Goal: Transaction & Acquisition: Complete application form

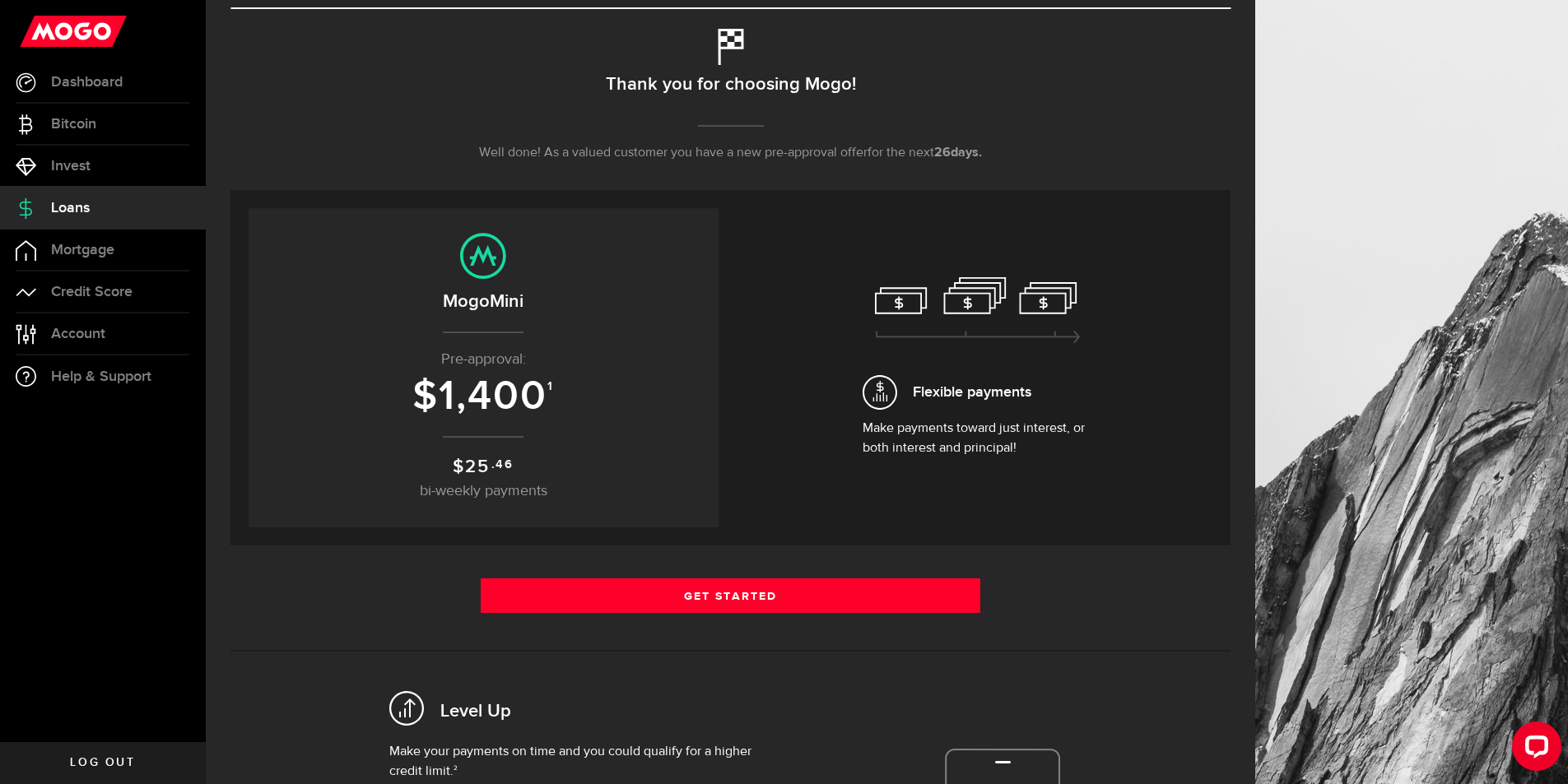
scroll to position [164, 0]
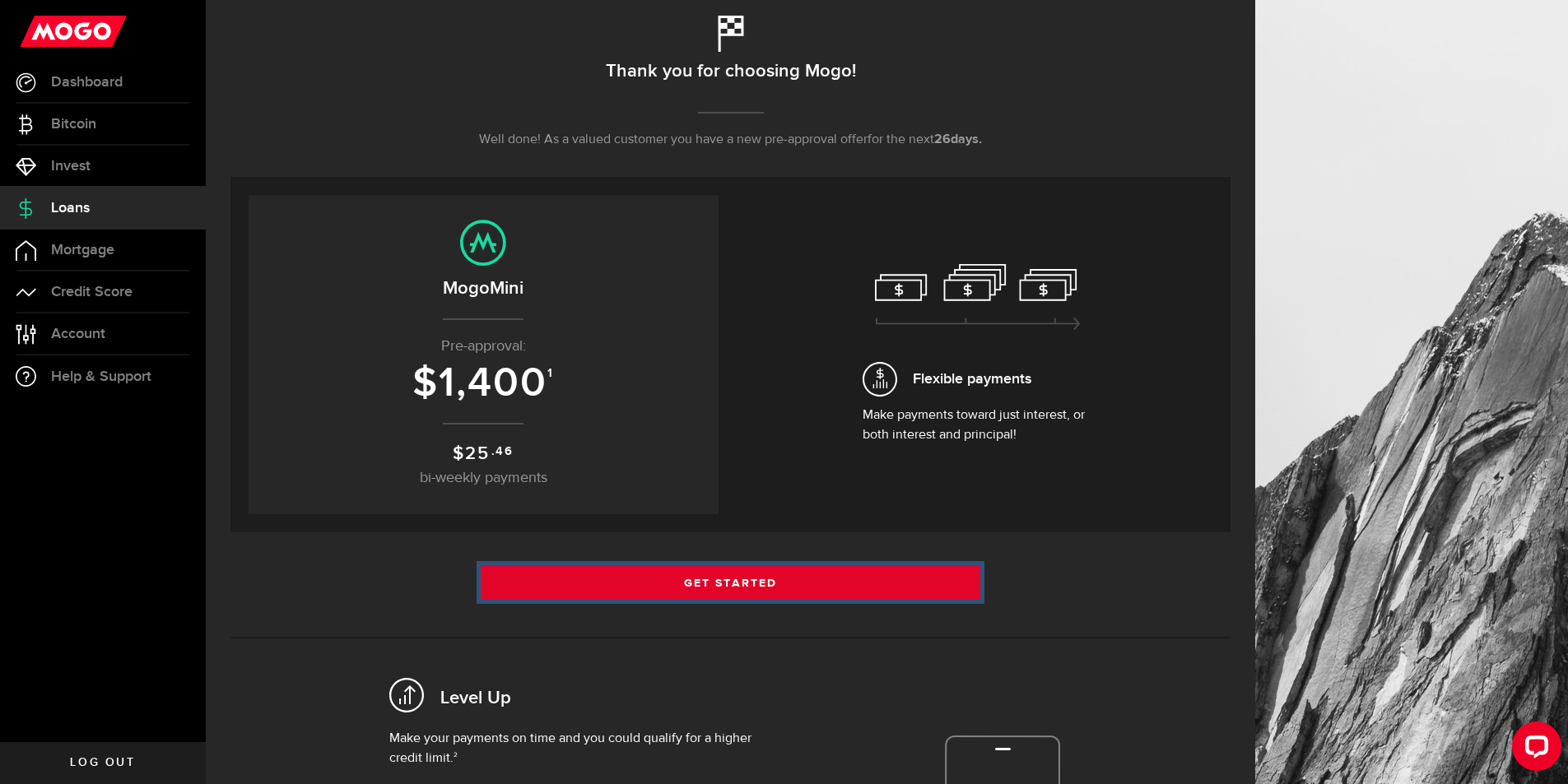
click at [783, 575] on link "Get Started" at bounding box center [730, 583] width 501 height 35
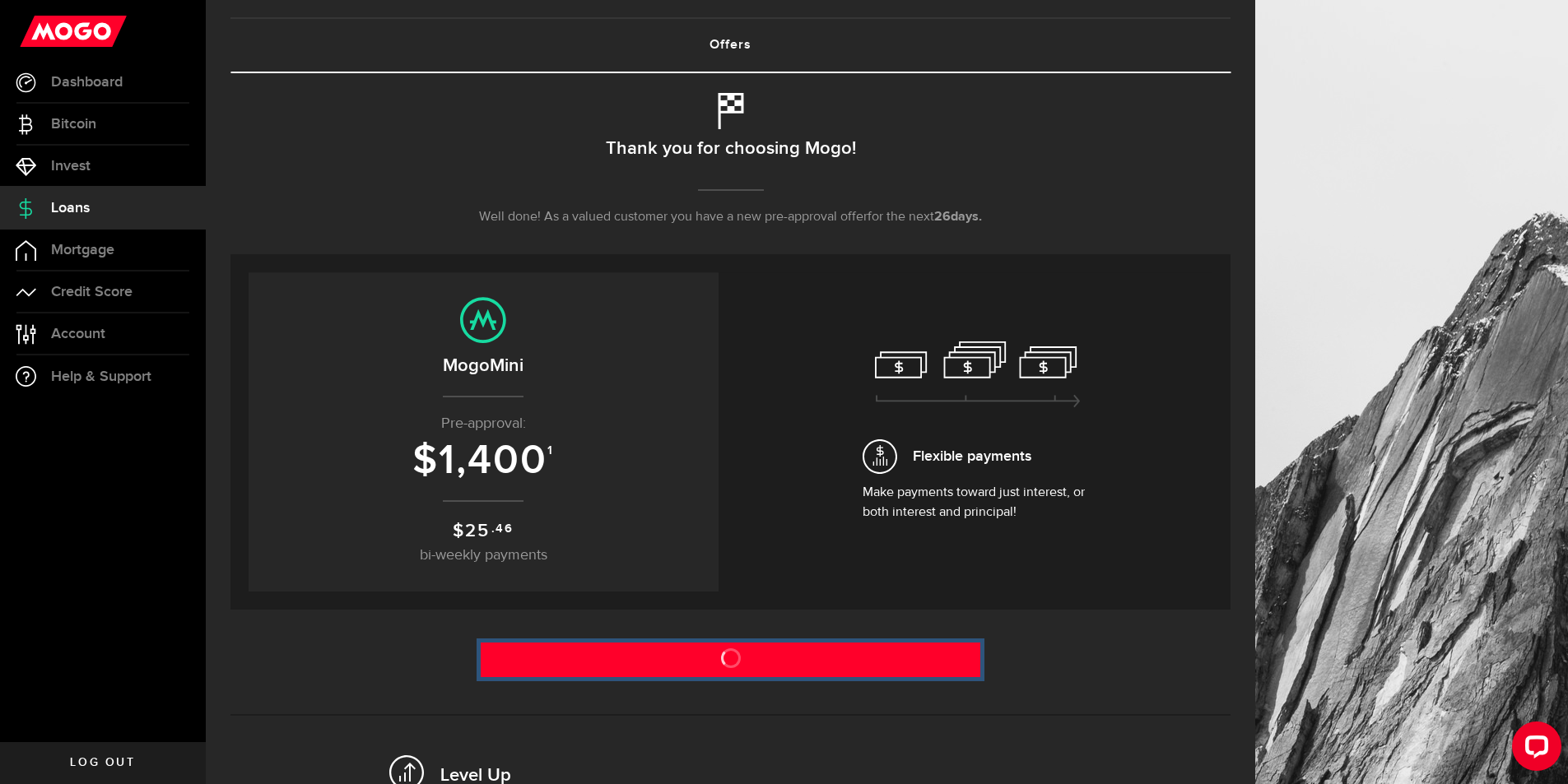
scroll to position [0, 0]
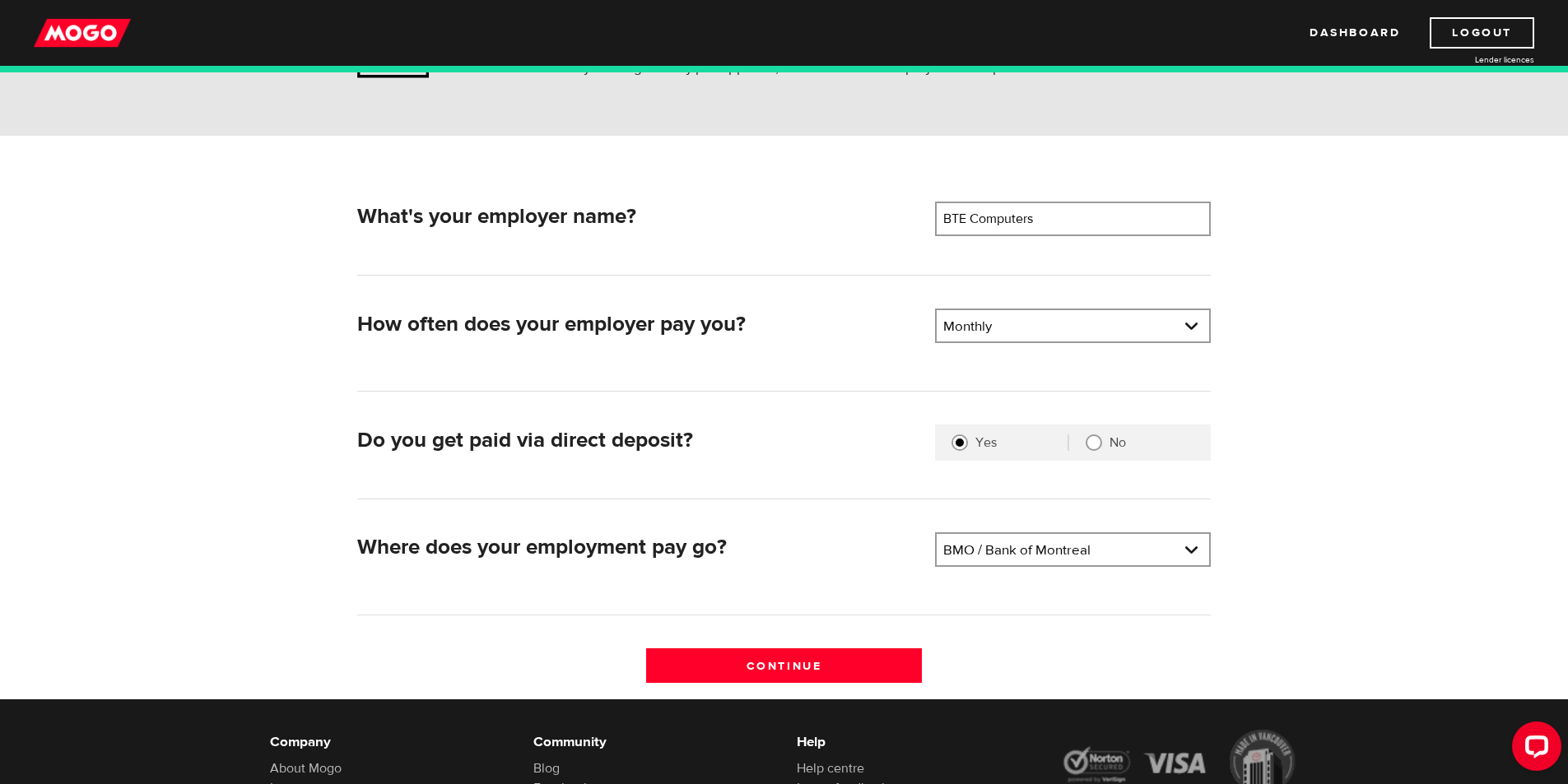
scroll to position [164, 0]
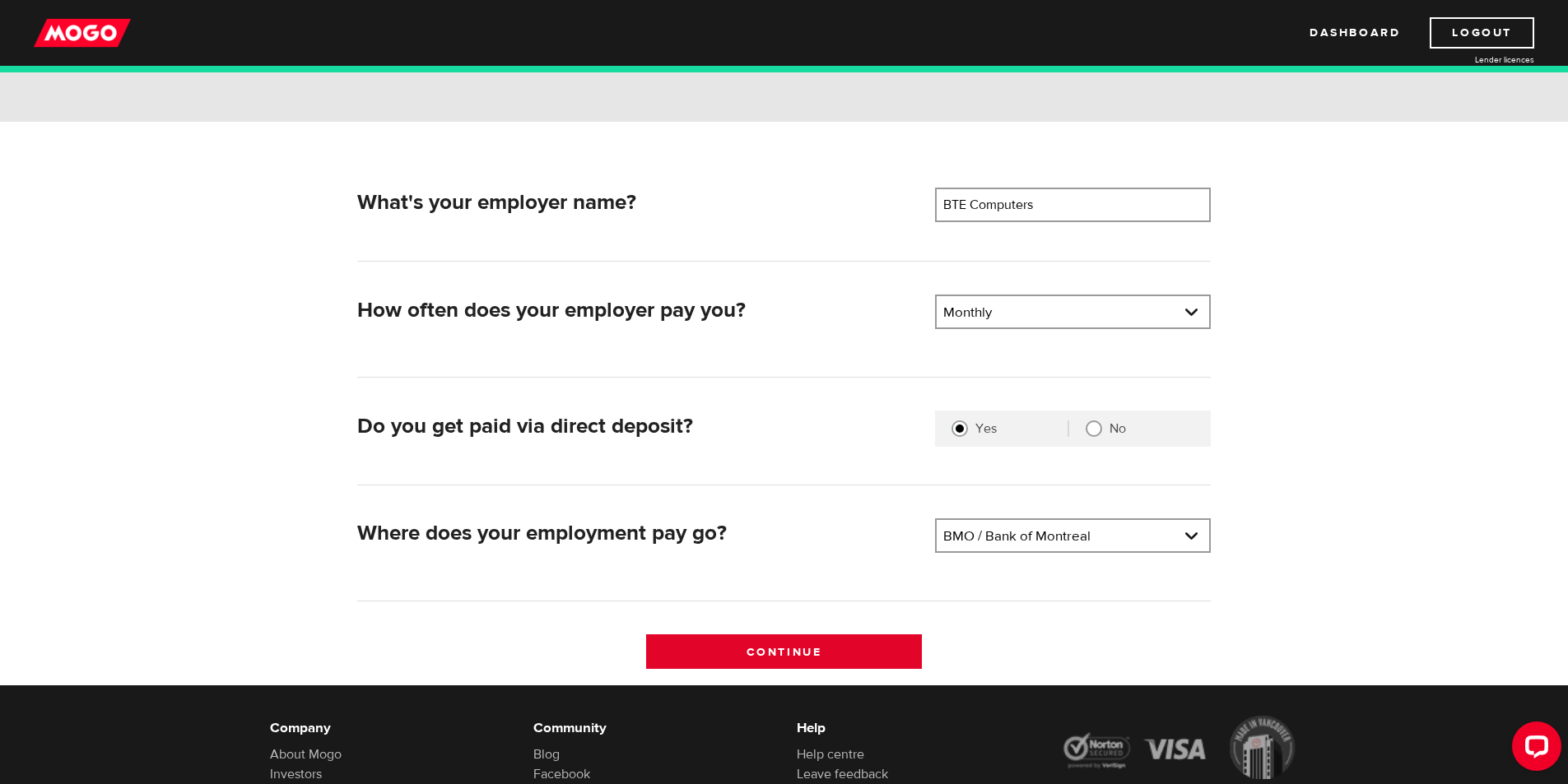
click at [814, 651] on input "Continue" at bounding box center [784, 652] width 276 height 35
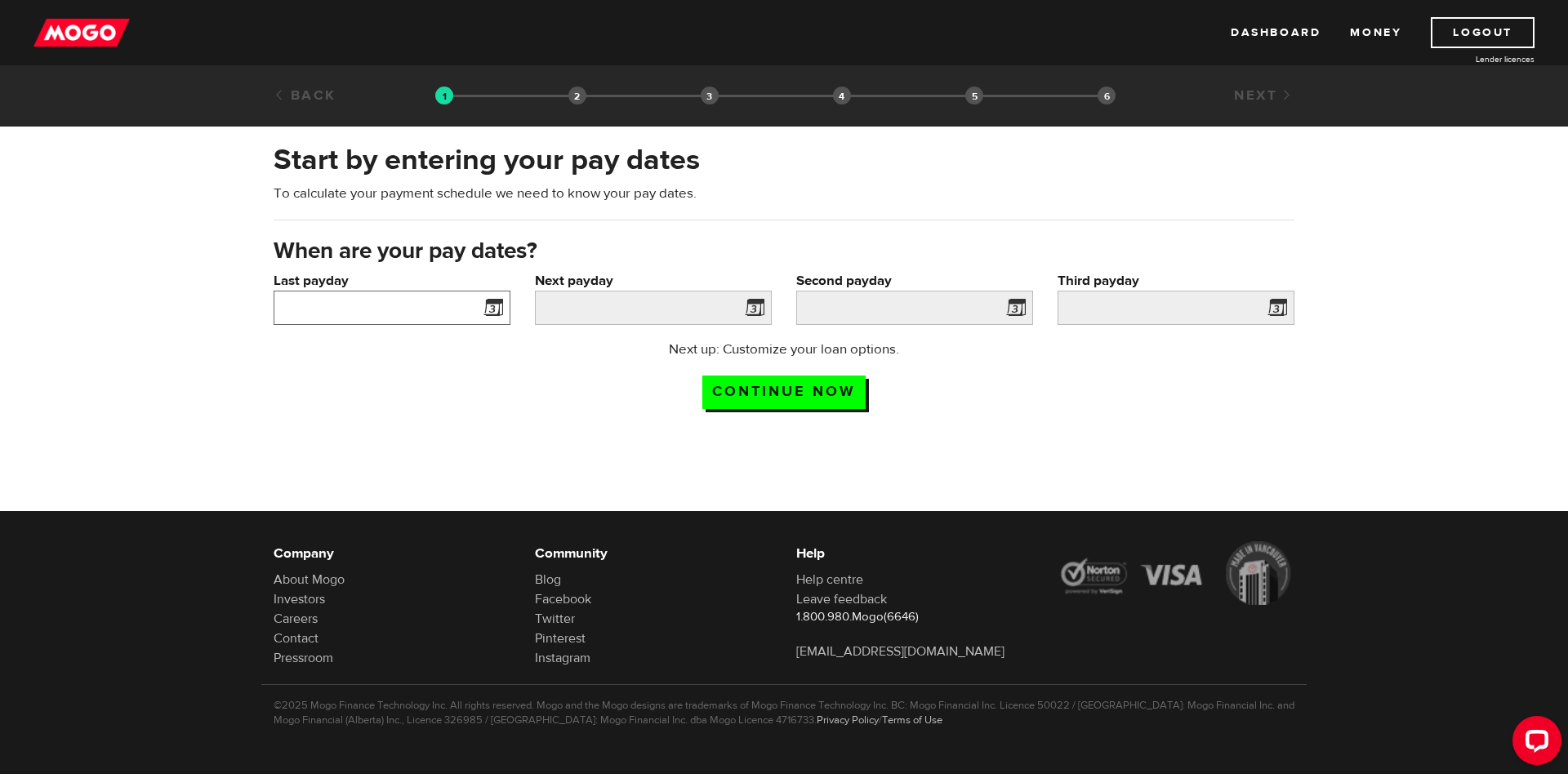
click at [419, 312] on input "Last payday" at bounding box center [392, 308] width 237 height 35
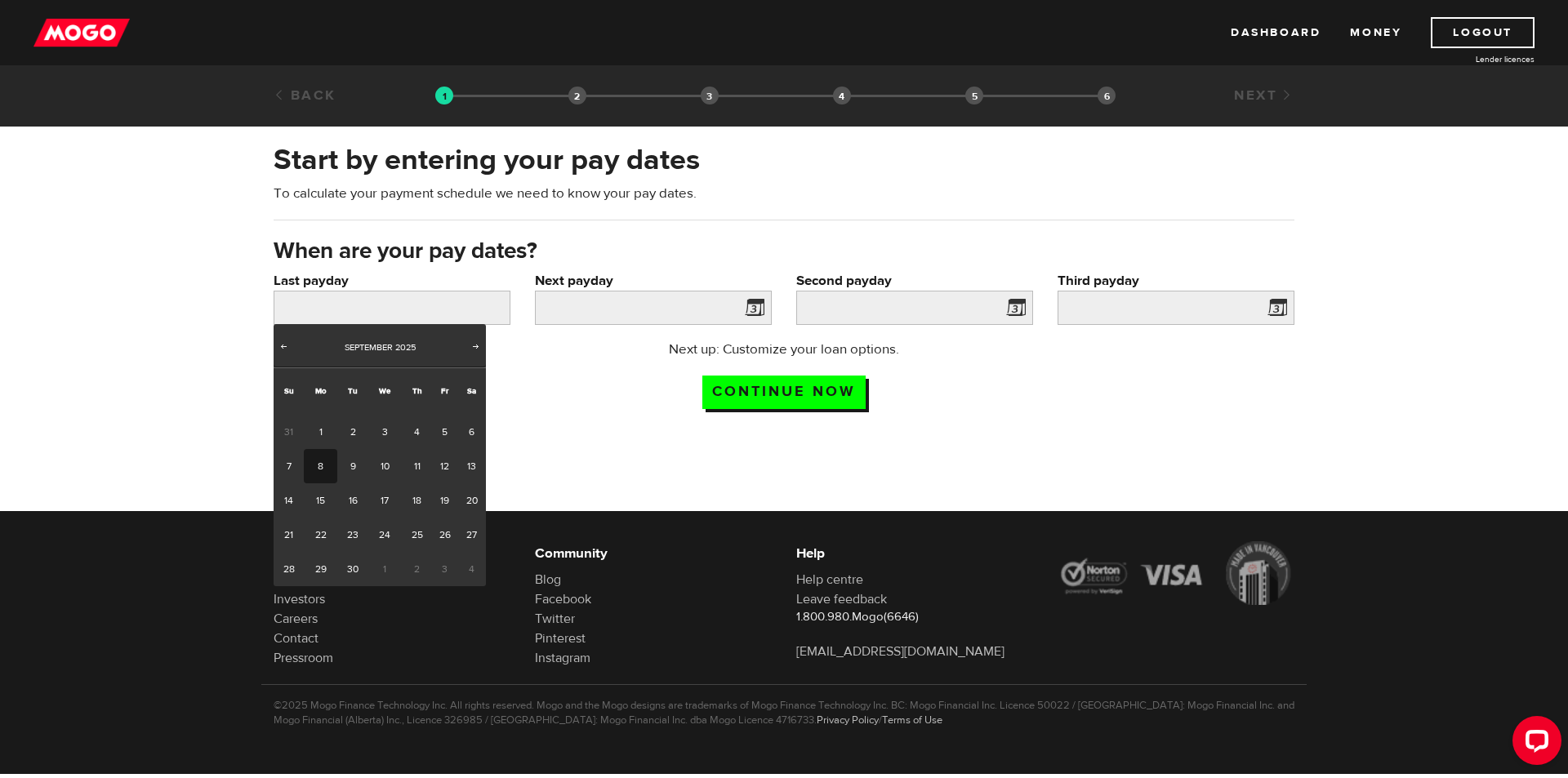
click at [327, 456] on link "8" at bounding box center [320, 466] width 34 height 35
type input "2025/09/08"
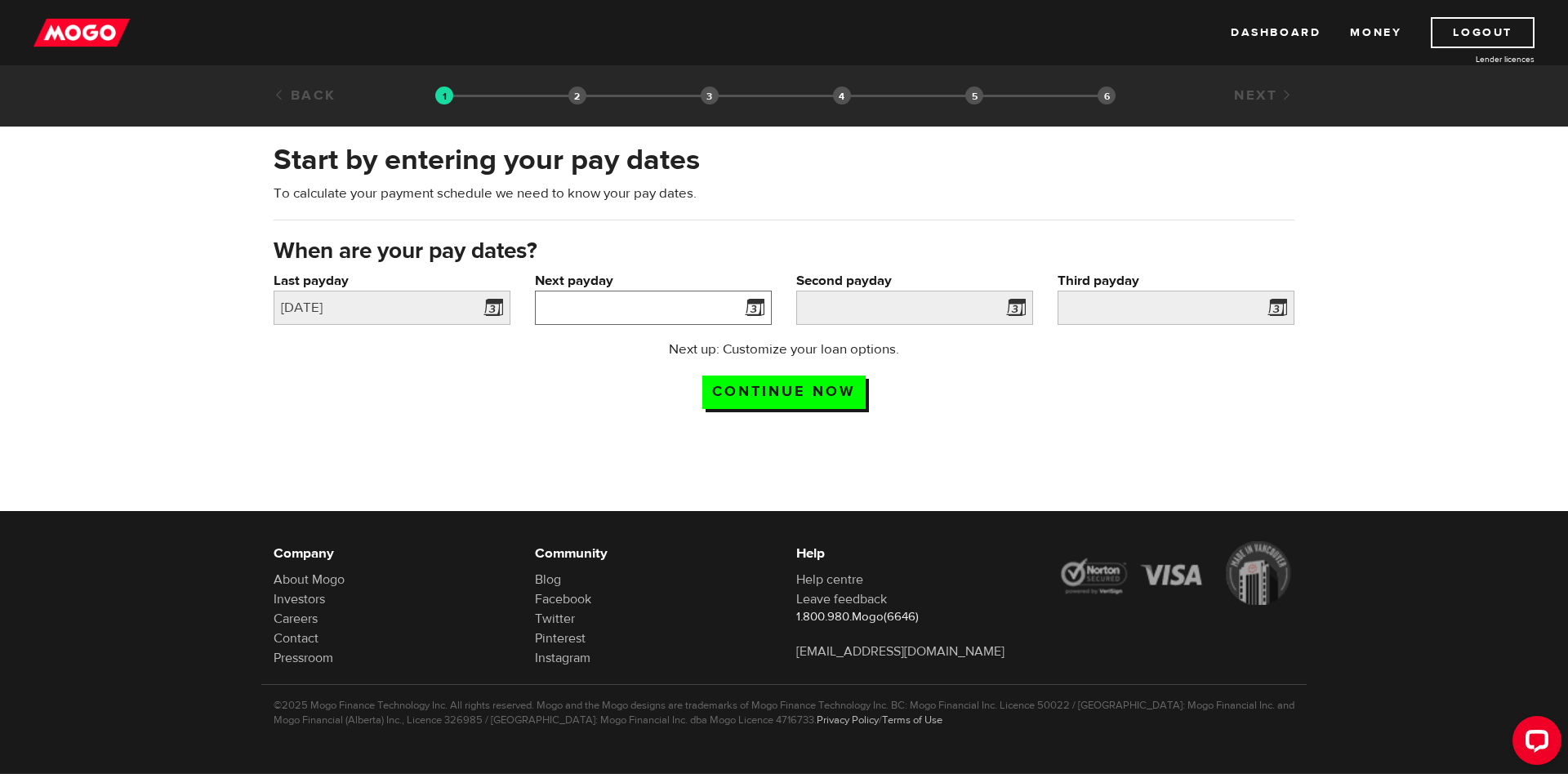
click at [598, 317] on input "Next payday" at bounding box center [653, 308] width 237 height 35
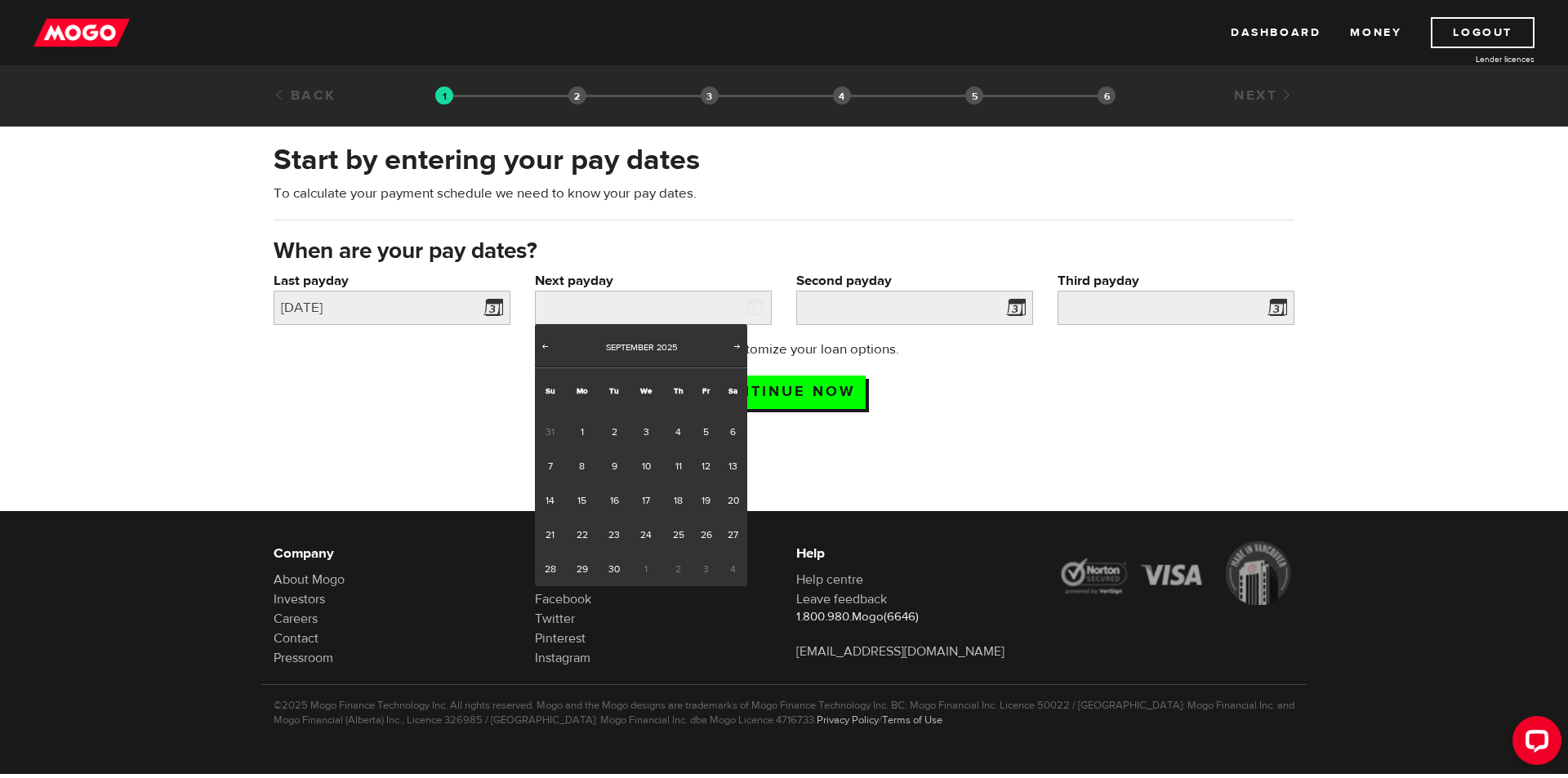
click at [704, 567] on span "3" at bounding box center [706, 569] width 26 height 35
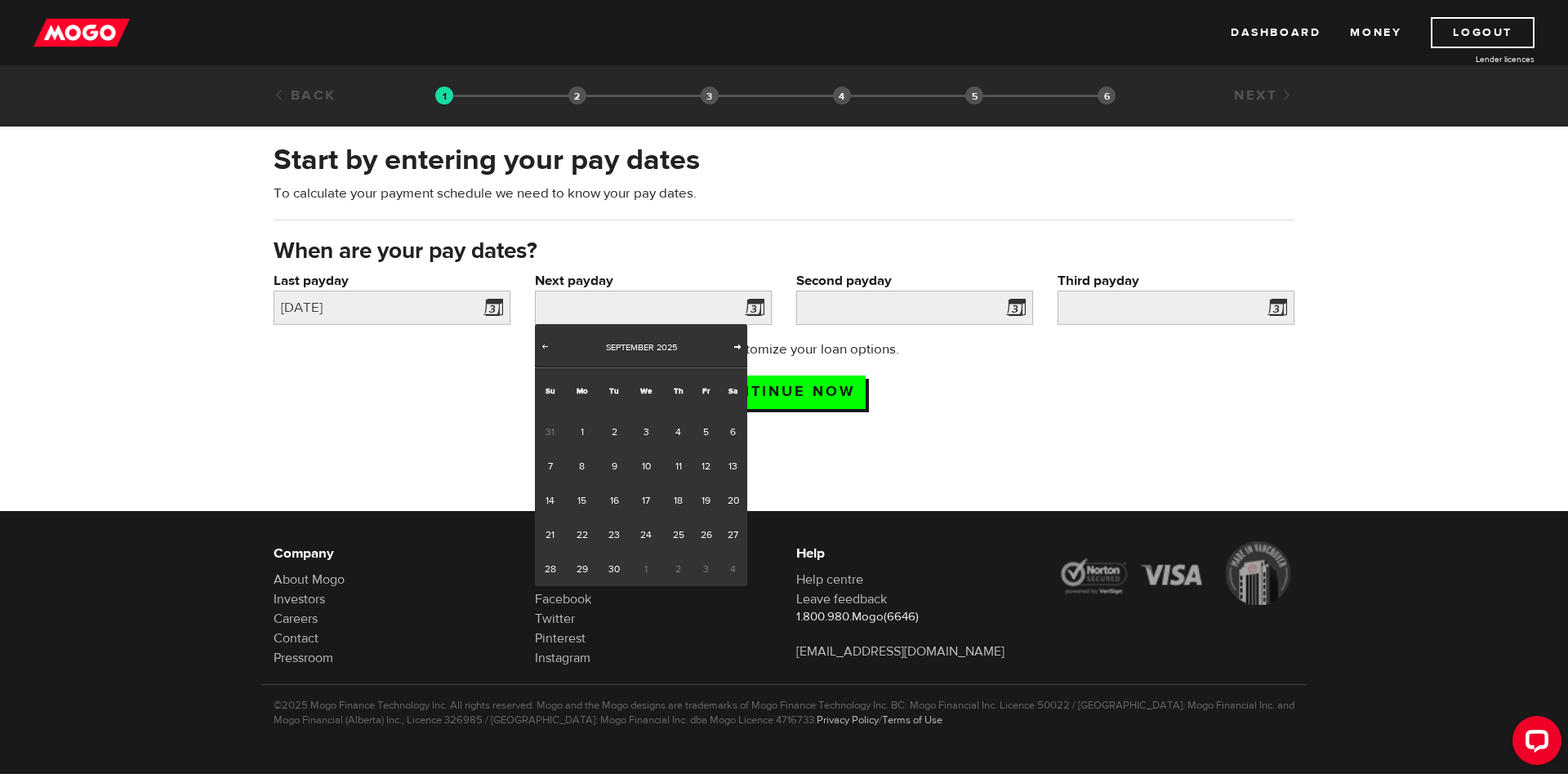
click at [734, 343] on span "Next" at bounding box center [737, 346] width 13 height 13
click at [580, 471] on link "6" at bounding box center [581, 466] width 34 height 35
type input "2025/10/06"
type input "2025/11/5"
type input "2025/12/5"
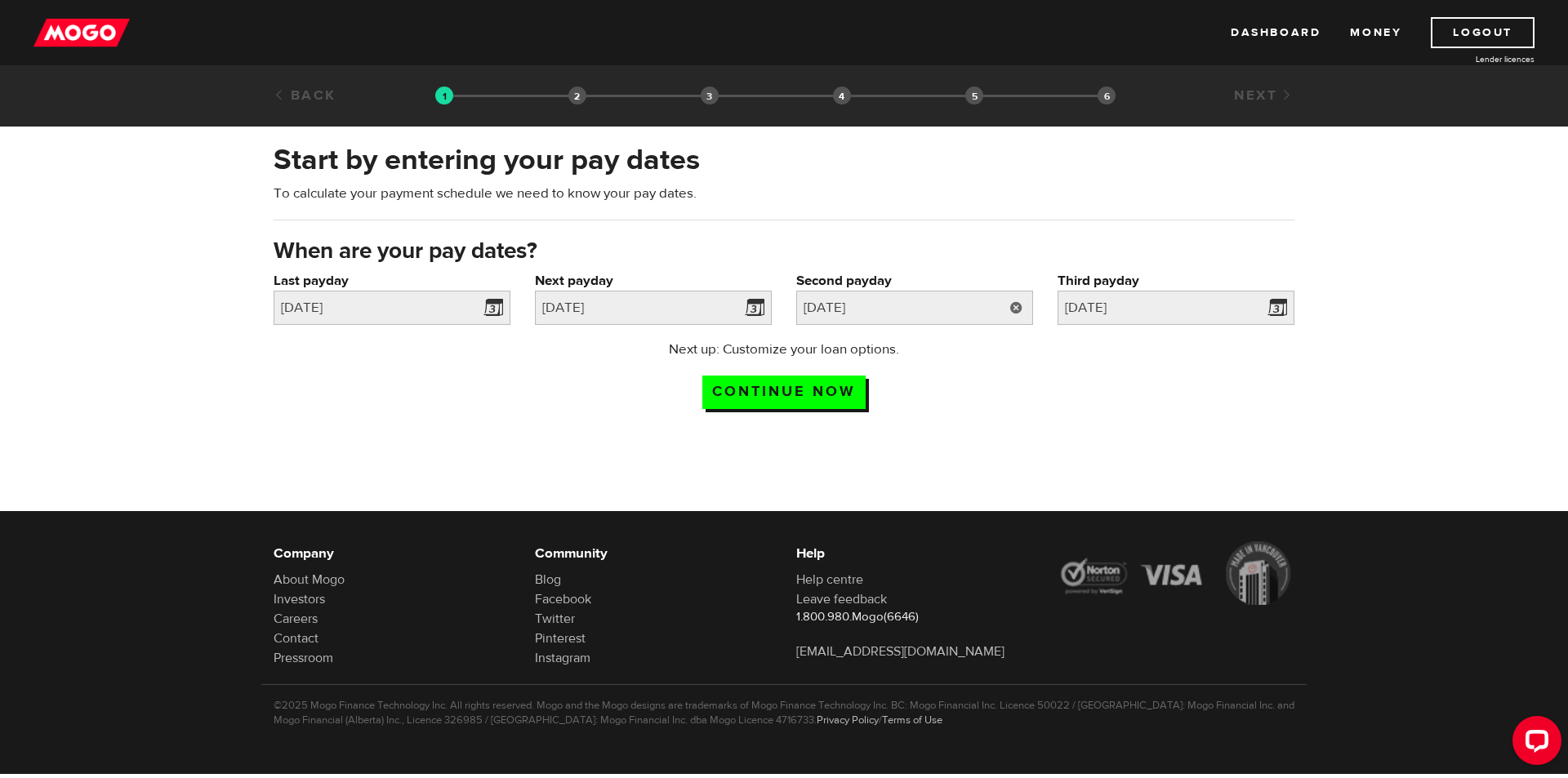
click at [1010, 309] on link at bounding box center [1016, 308] width 34 height 35
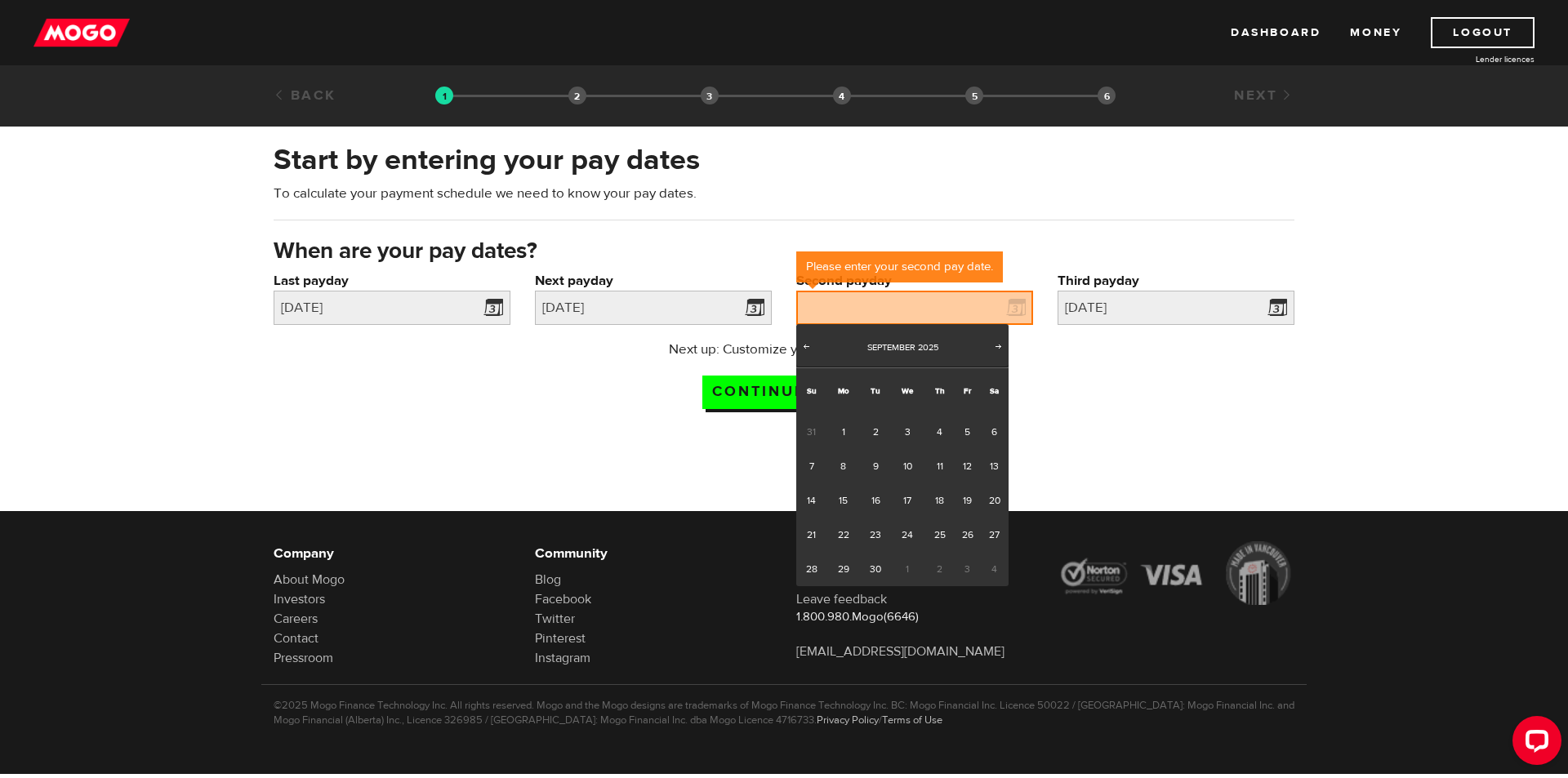
click at [1007, 334] on div "Prev Next September 2025" at bounding box center [902, 346] width 212 height 44
click at [1002, 341] on span "Next" at bounding box center [999, 346] width 13 height 13
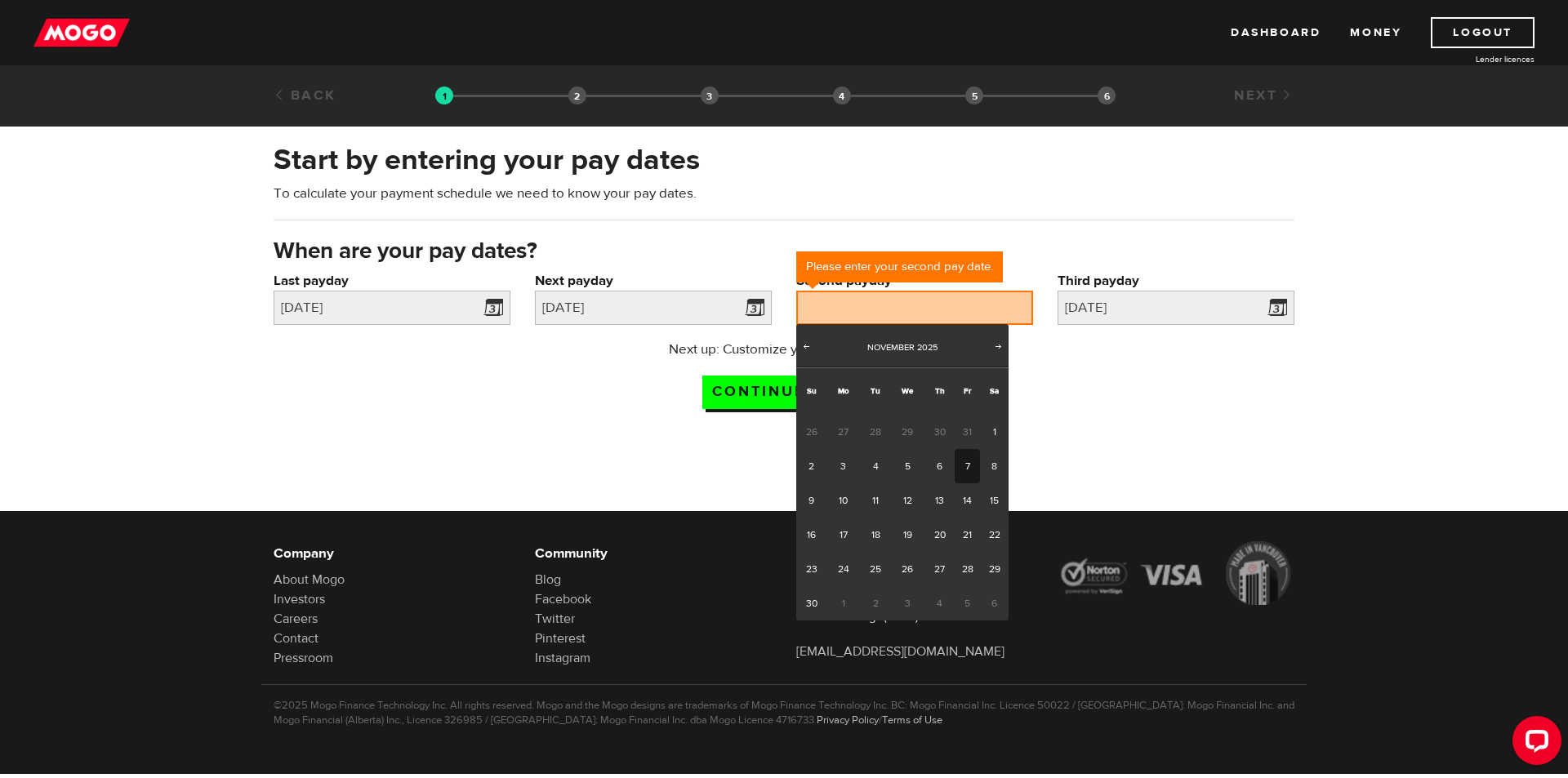
click at [957, 463] on link "7" at bounding box center [968, 466] width 26 height 35
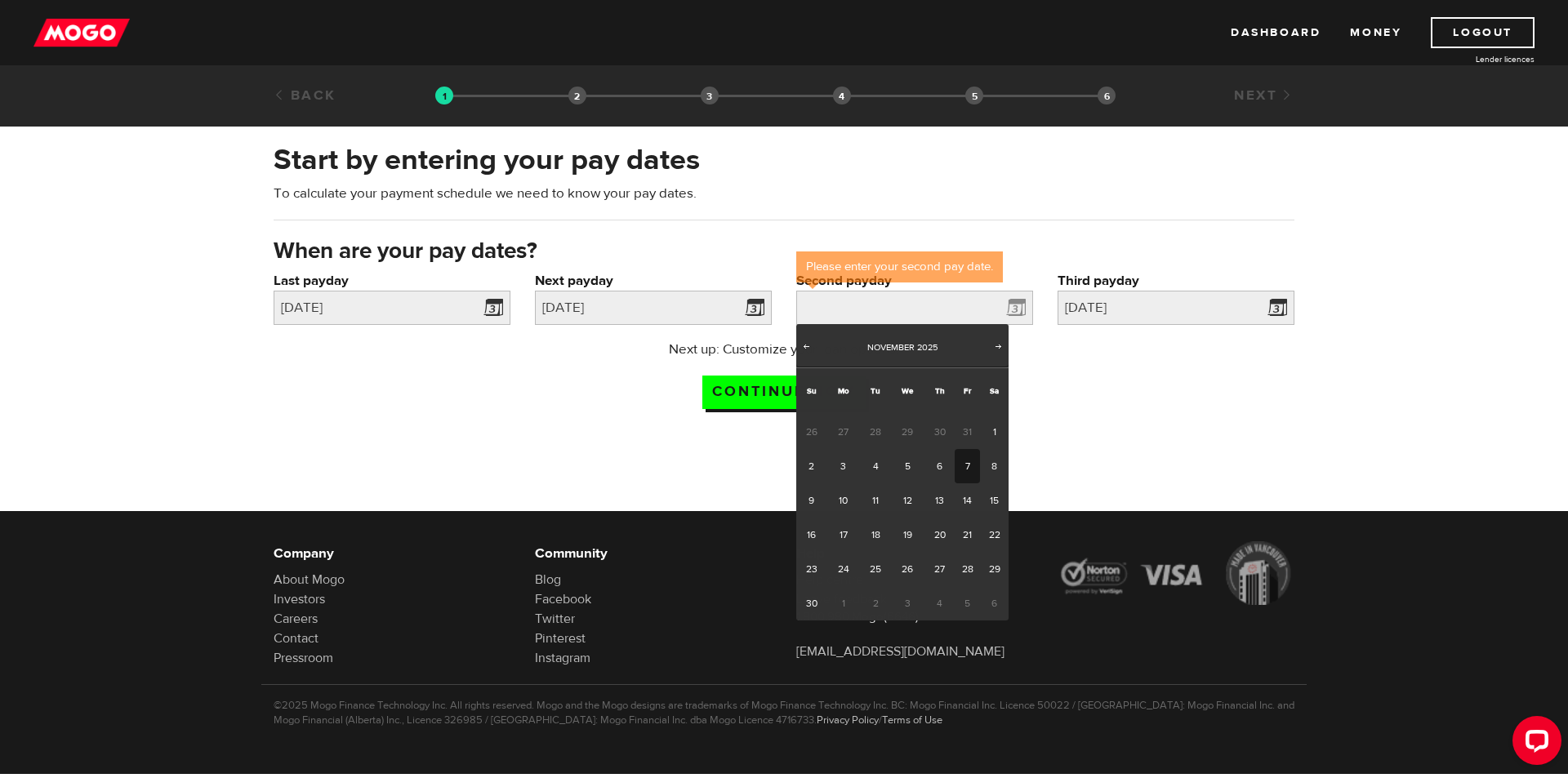
type input "2025/11/07"
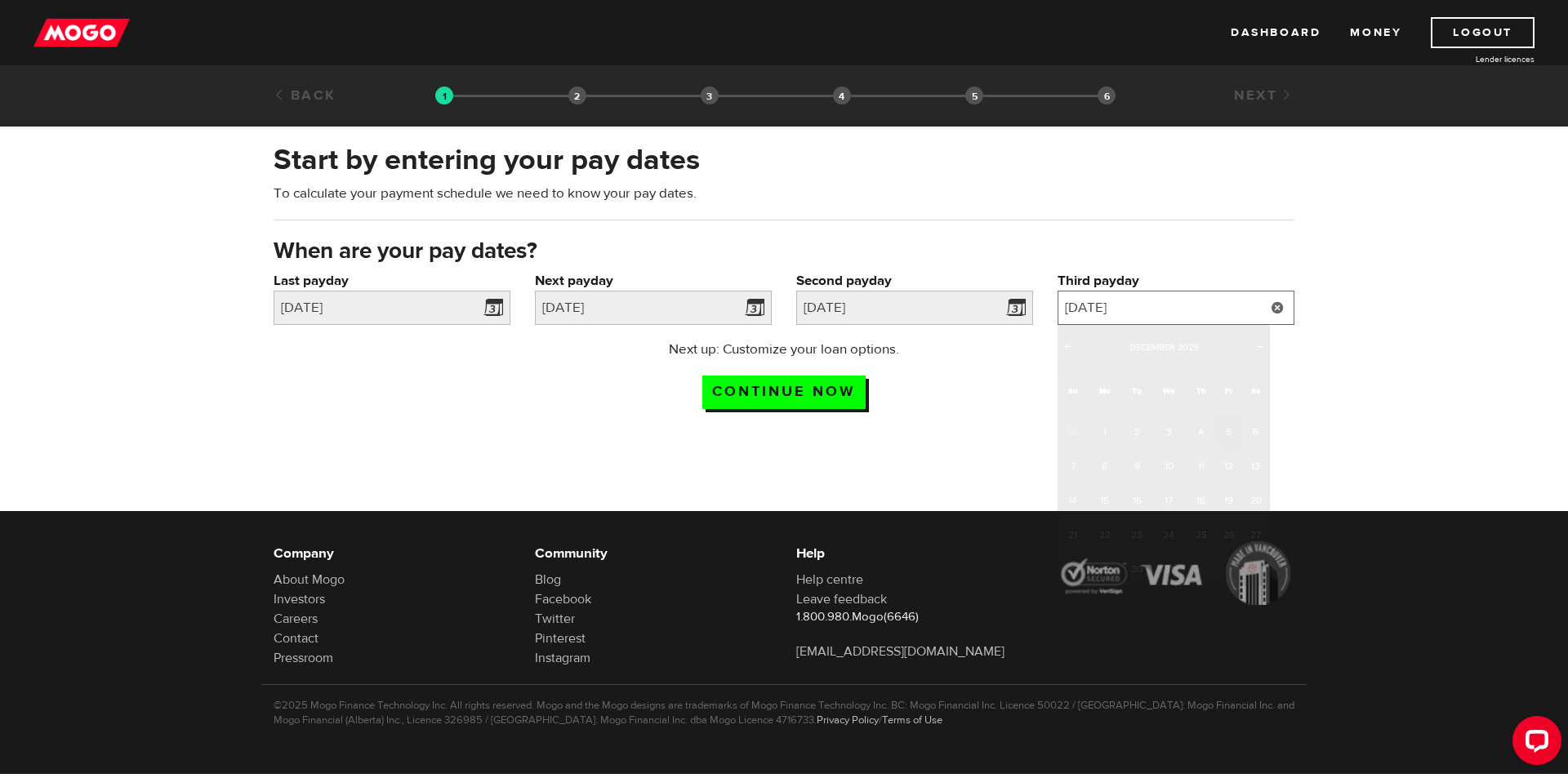
click at [1223, 298] on input "2025/12/5" at bounding box center [1176, 308] width 237 height 35
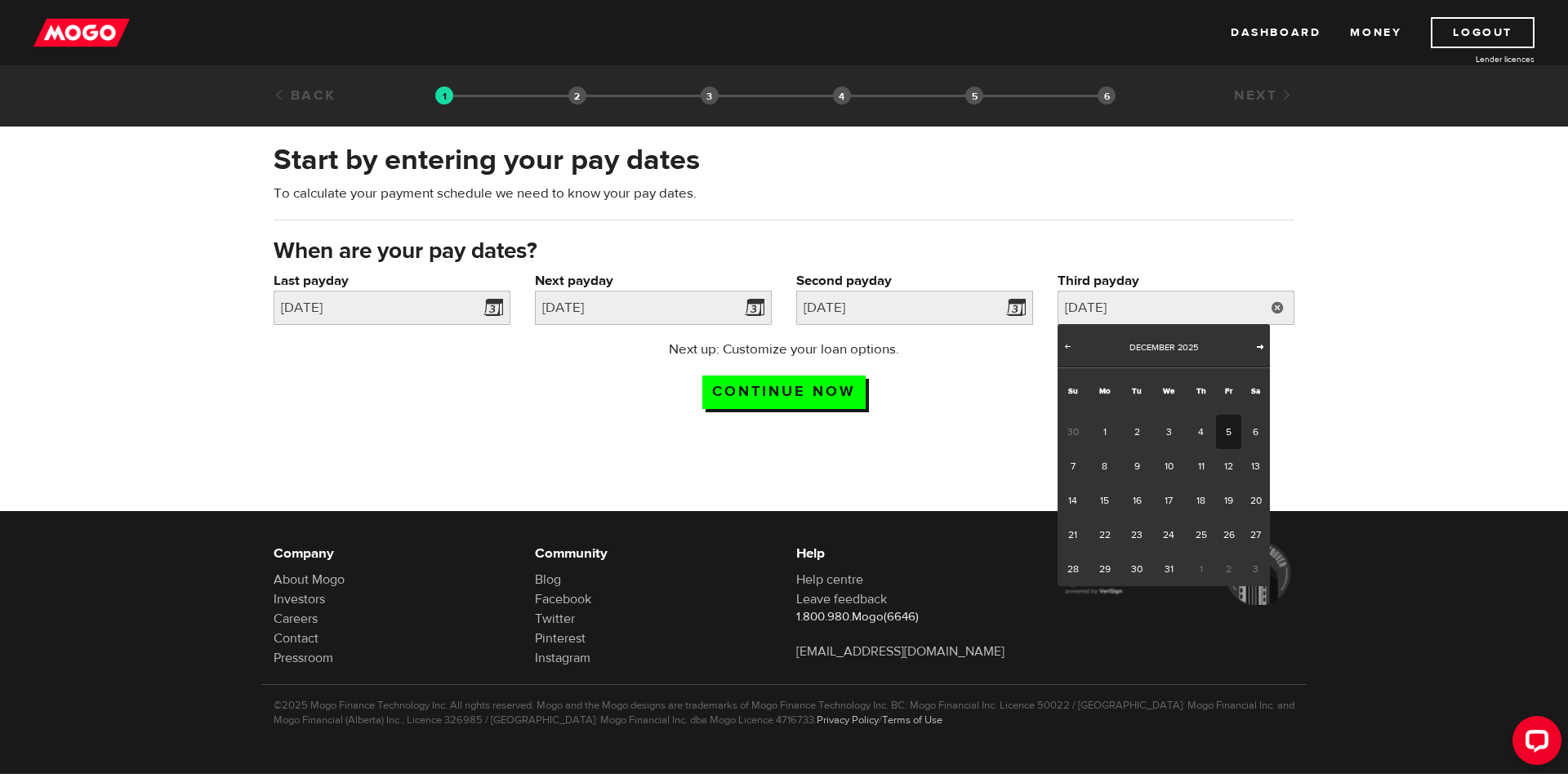
click at [1263, 343] on span "Next" at bounding box center [1260, 346] width 13 height 13
click at [1058, 339] on div "Prev Next February 2026" at bounding box center [1163, 346] width 212 height 44
click at [1072, 345] on span "Prev" at bounding box center [1067, 346] width 13 height 13
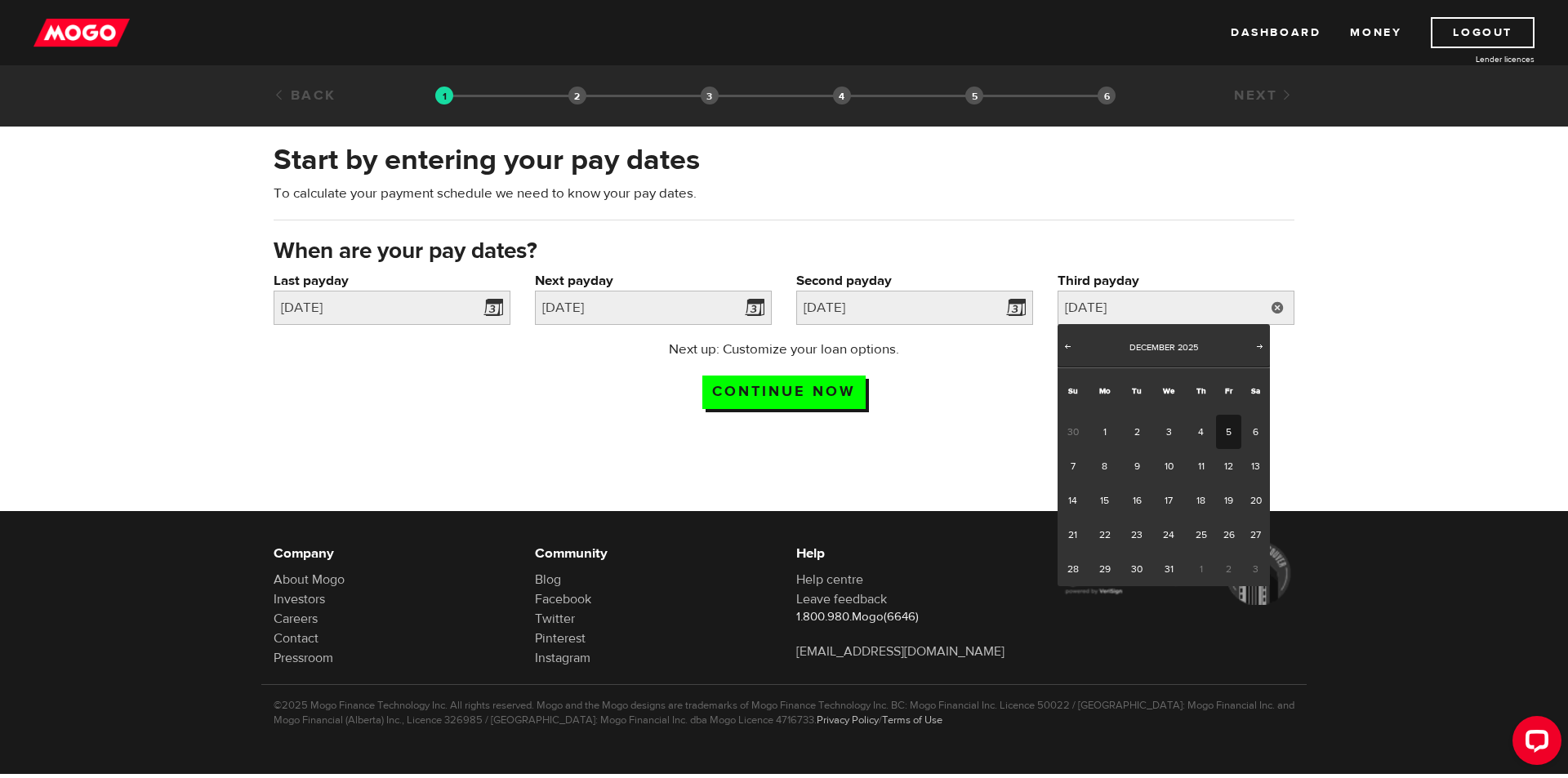
click at [1229, 430] on link "5" at bounding box center [1229, 432] width 26 height 35
type input "2025/12/05"
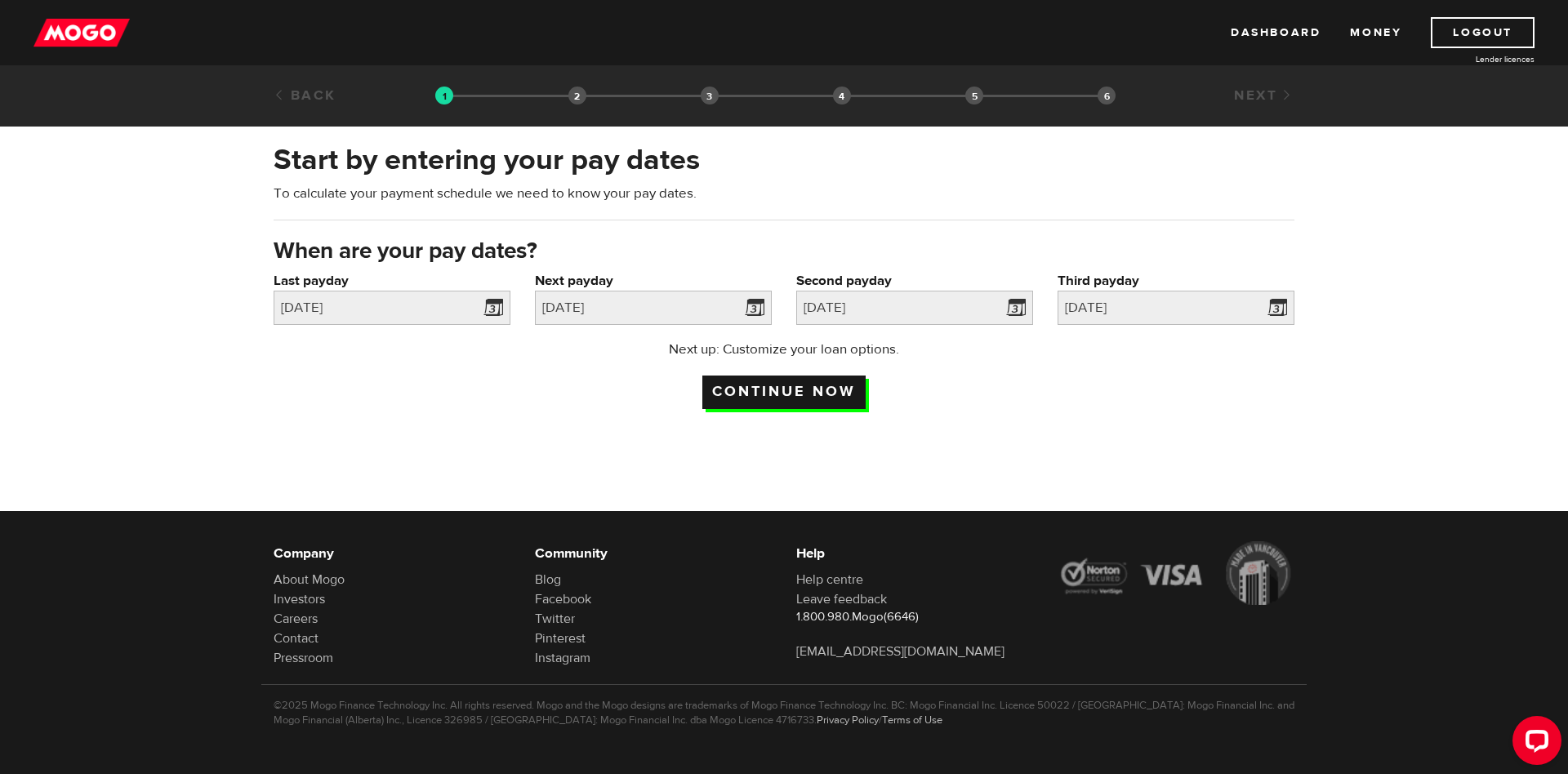
click at [817, 394] on input "Continue now" at bounding box center [784, 392] width 163 height 34
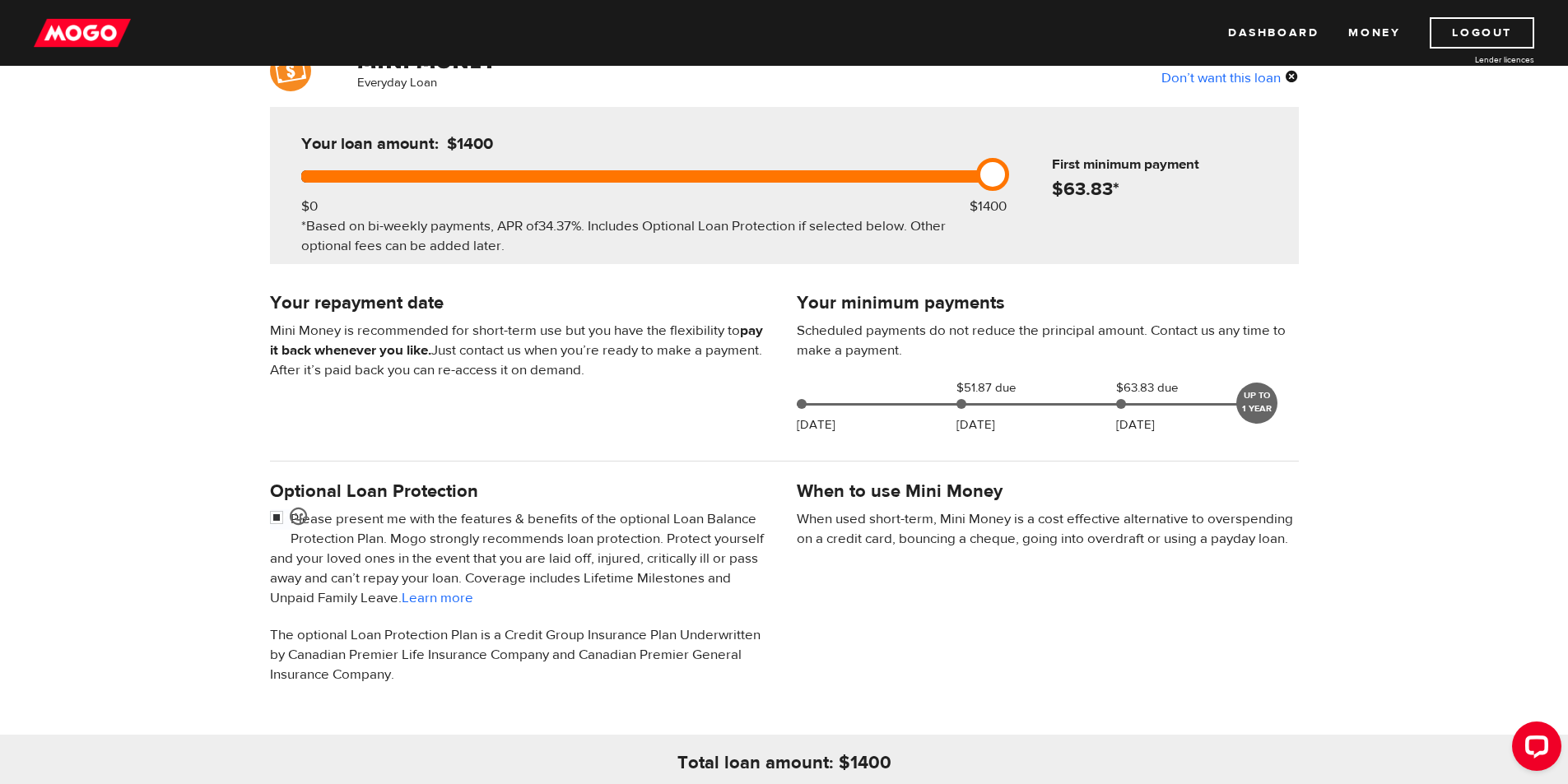
scroll to position [330, 0]
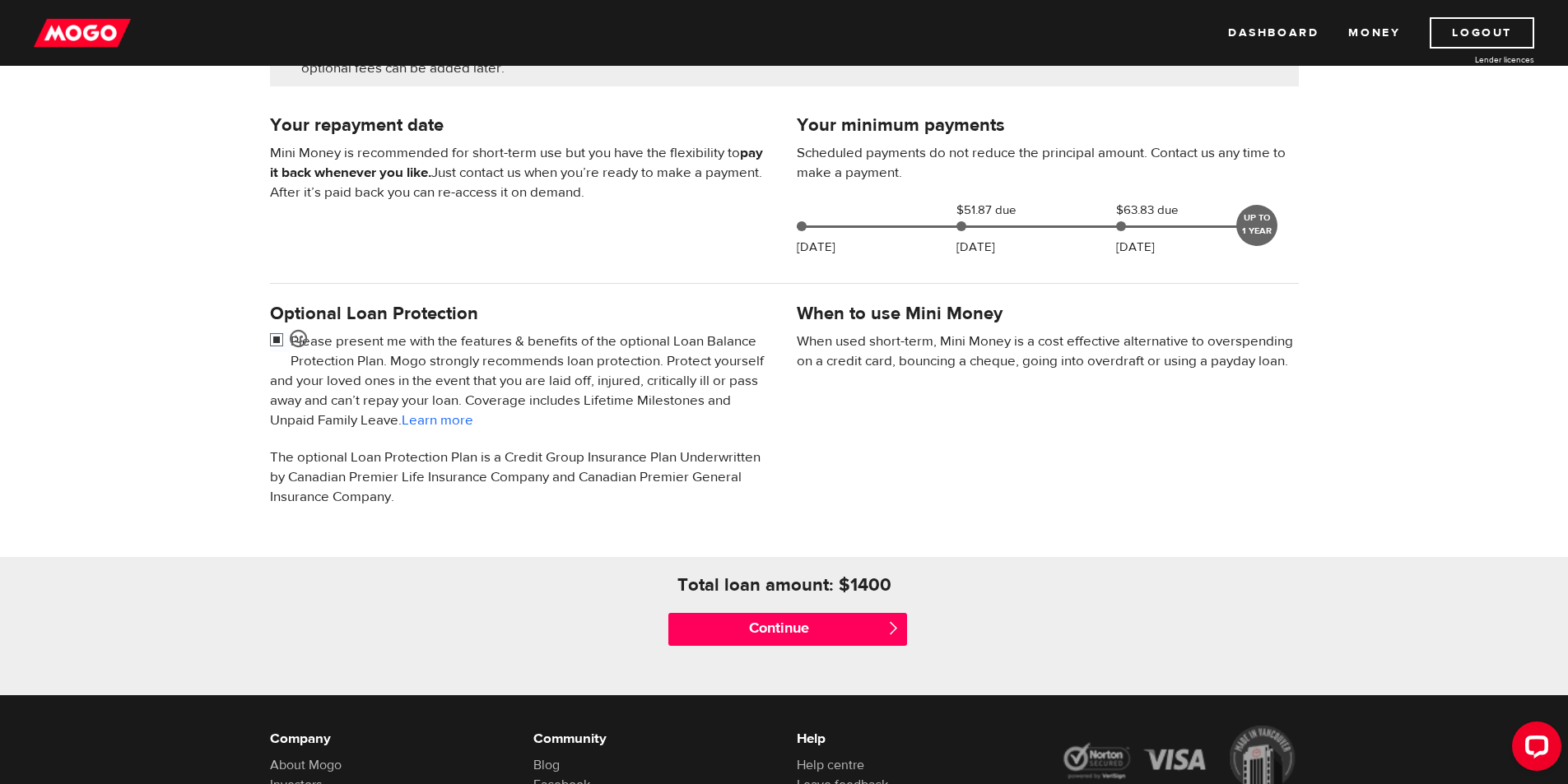
click at [276, 342] on input "checkbox" at bounding box center [280, 342] width 20 height 20
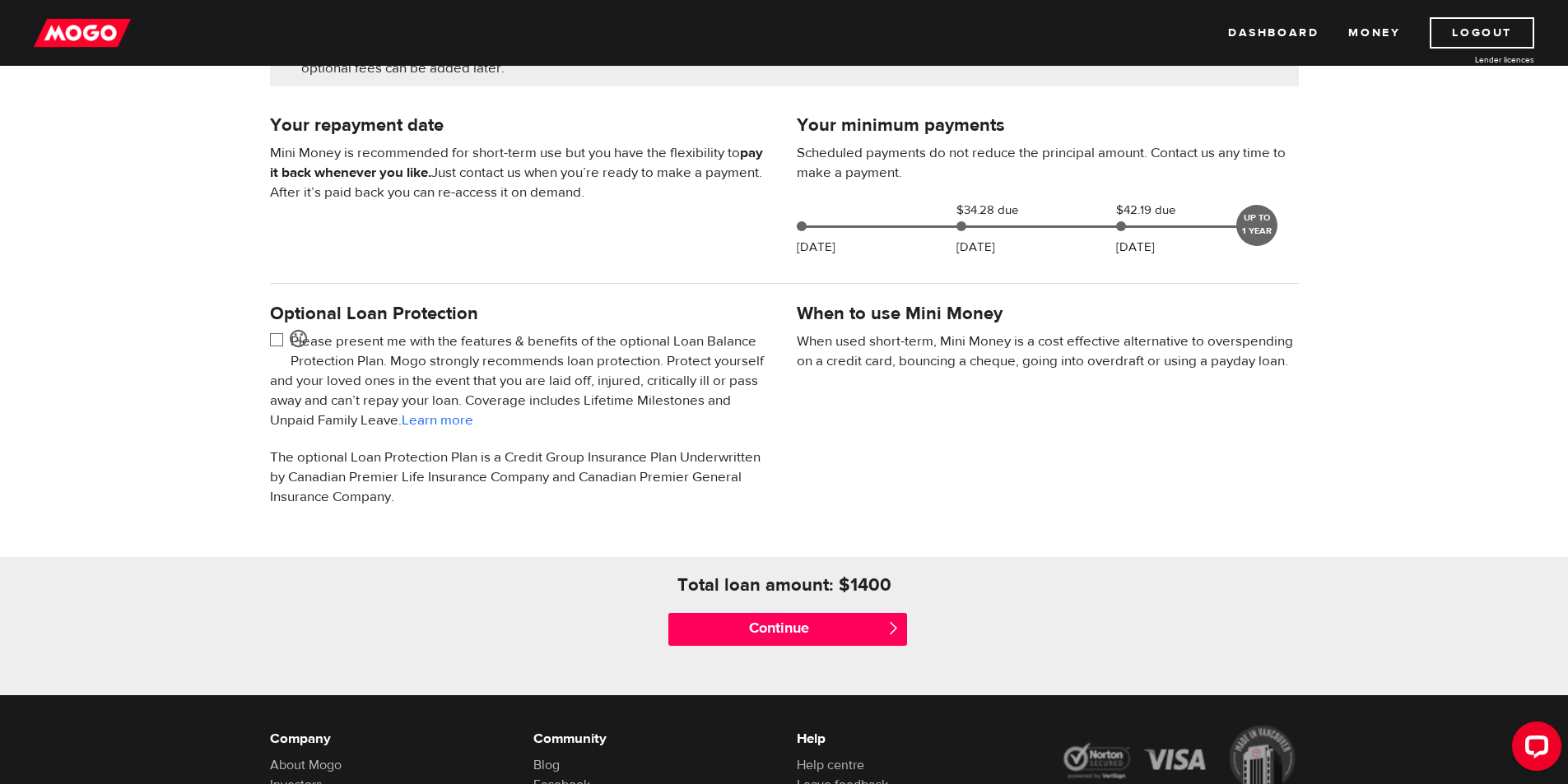
click at [276, 342] on input "checkbox" at bounding box center [280, 342] width 20 height 20
checkbox input "false"
click at [813, 619] on input "Continue" at bounding box center [788, 630] width 239 height 33
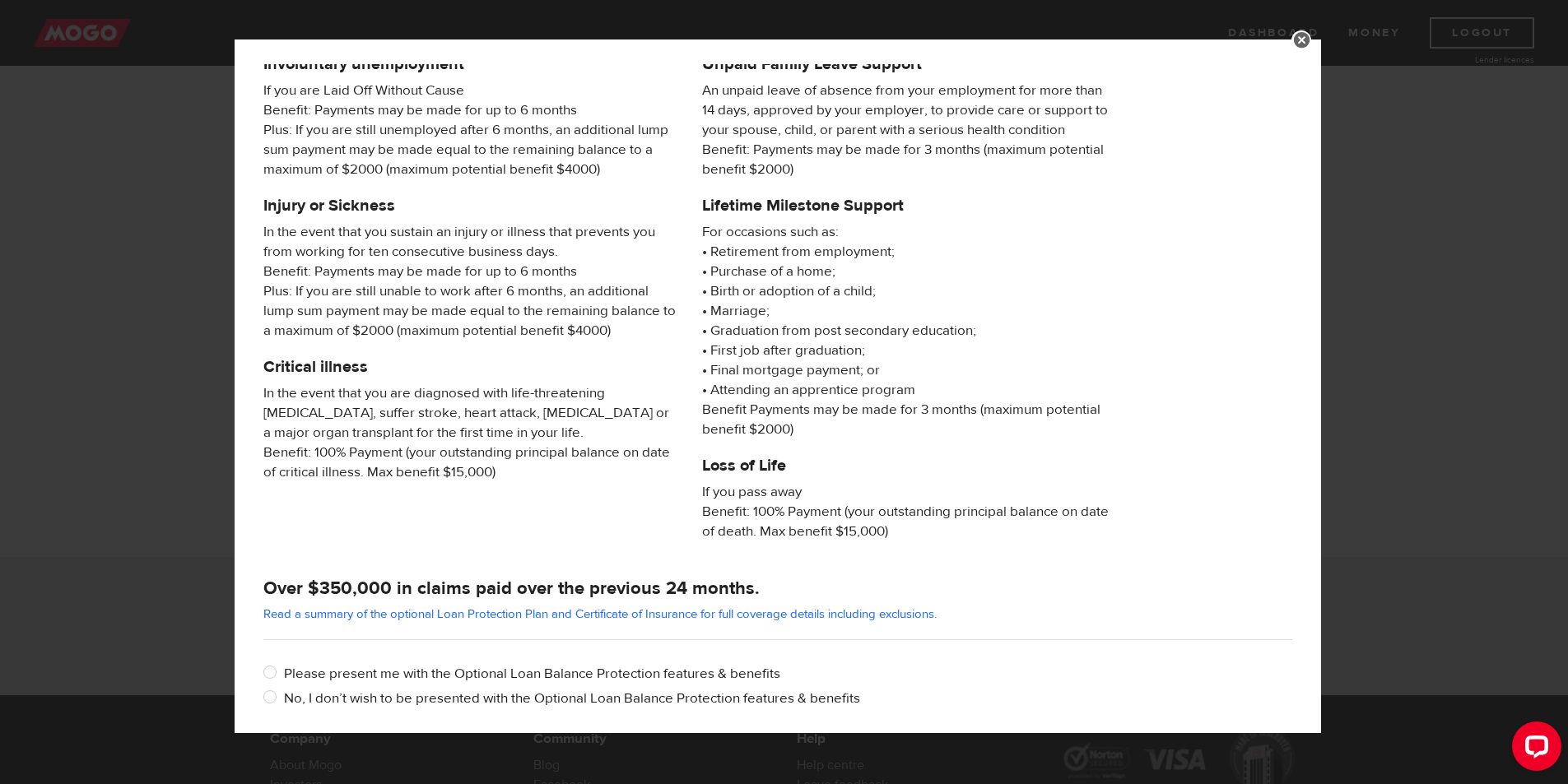
scroll to position [127, 0]
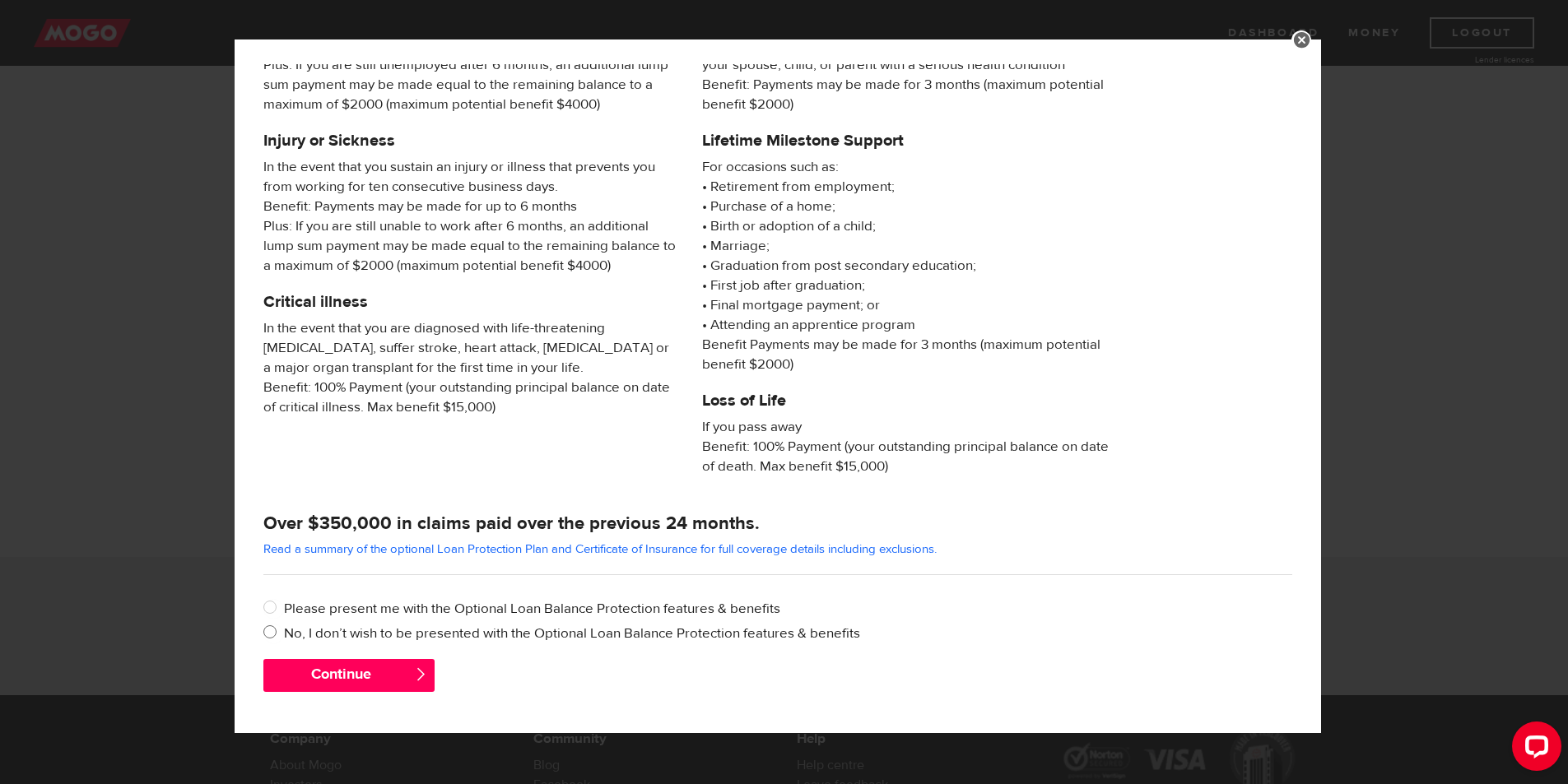
click at [321, 636] on label "No, I don’t wish to be presented with the Optional Loan Balance Protection feat…" at bounding box center [788, 633] width 1009 height 20
click at [284, 636] on input "No, I don’t wish to be presented with the Optional Loan Balance Protection feat…" at bounding box center [274, 633] width 20 height 20
radio input "true"
click at [351, 694] on div "Continue " at bounding box center [777, 684] width 1054 height 50
click at [420, 672] on span "" at bounding box center [421, 674] width 14 height 14
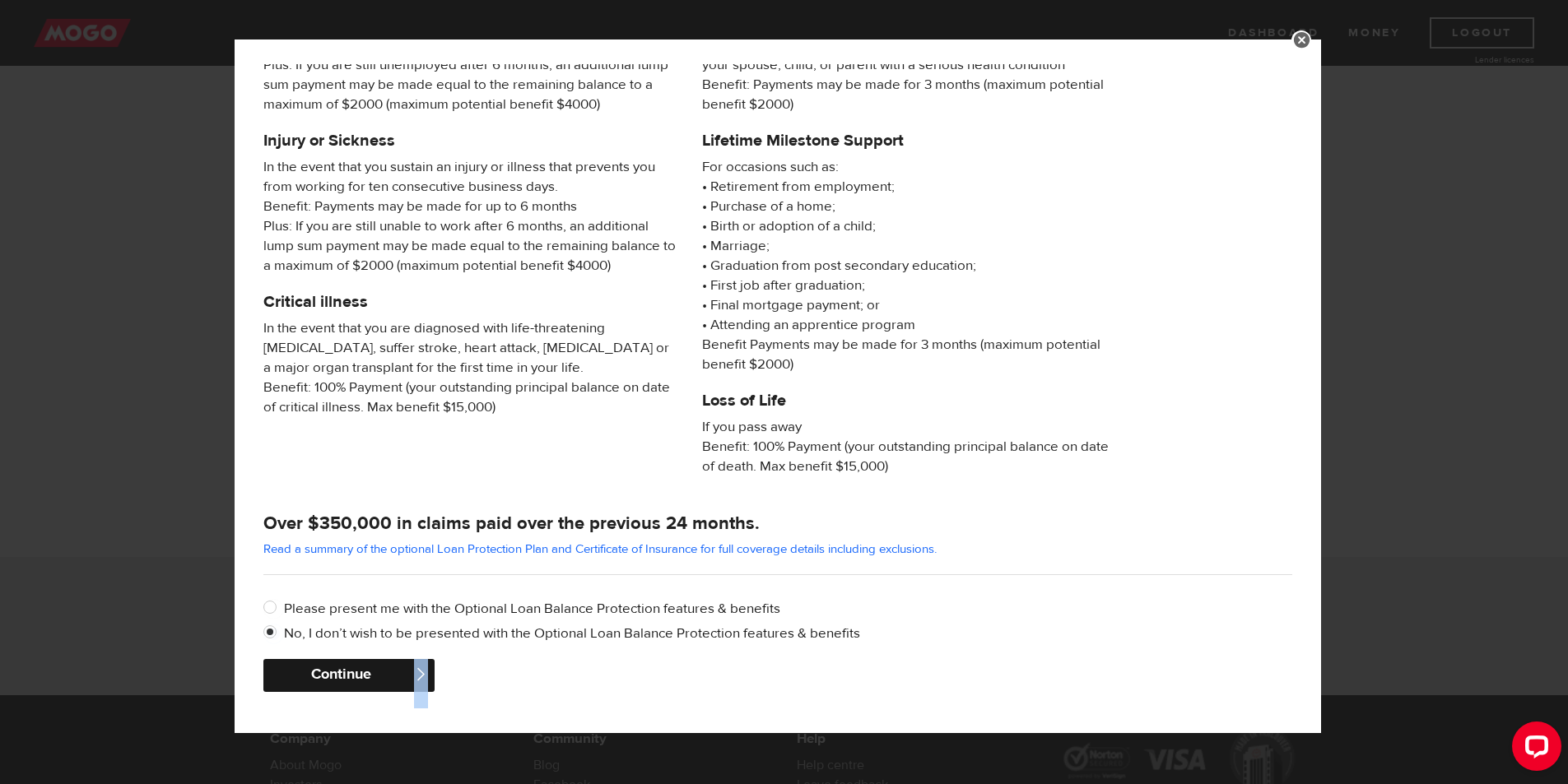
click at [372, 678] on button "Continue" at bounding box center [349, 676] width 171 height 33
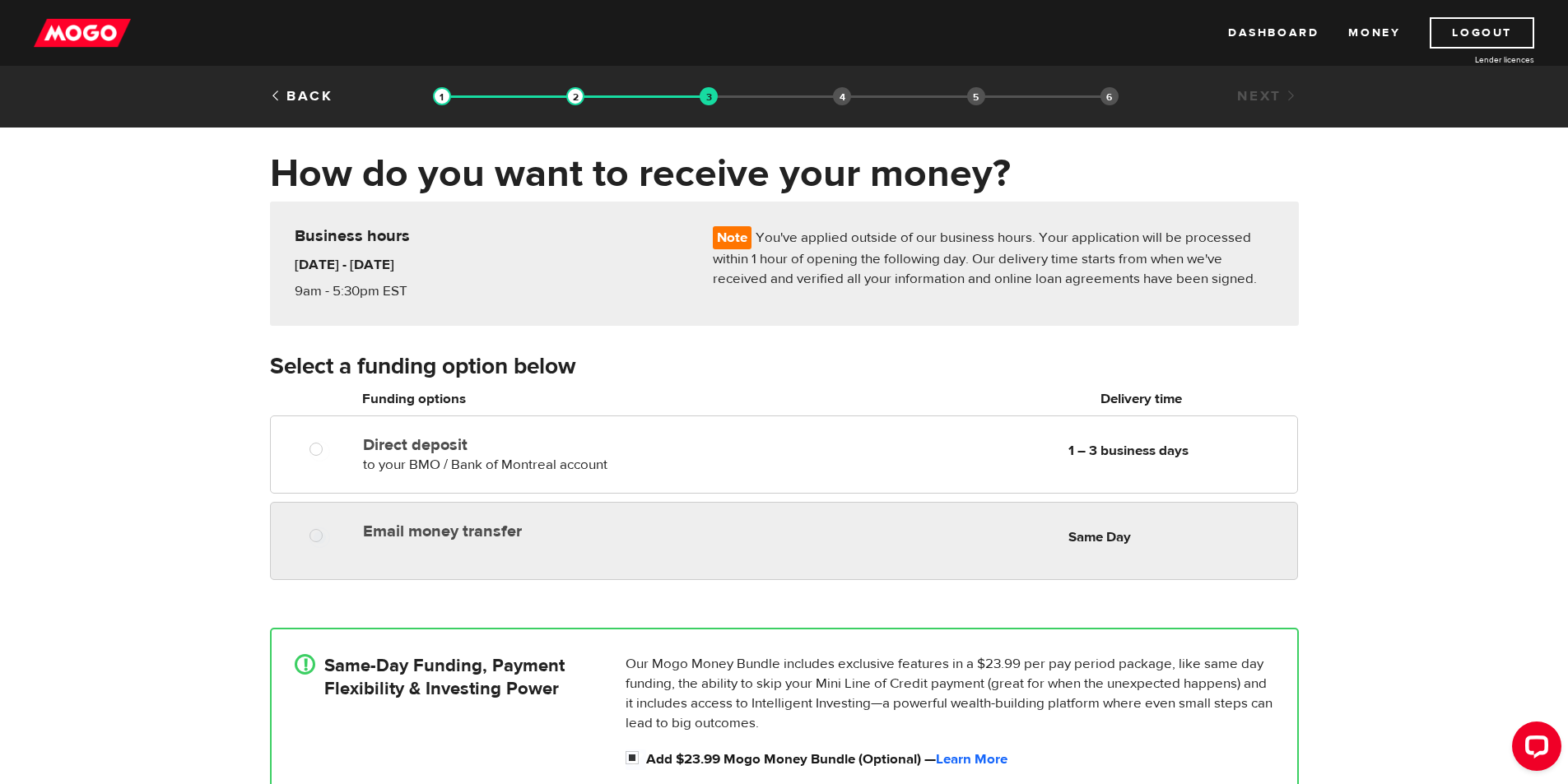
radio input "true"
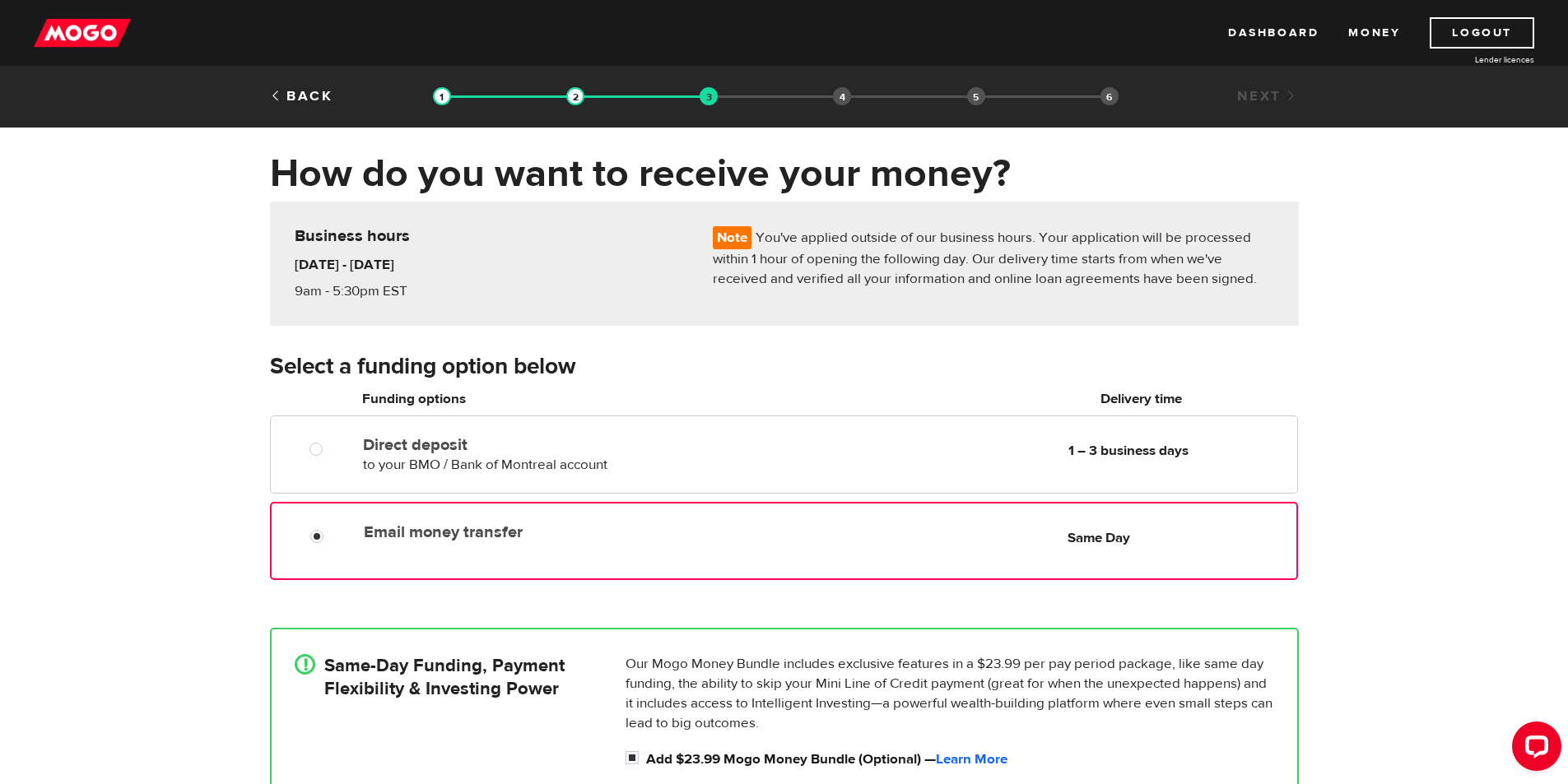
click at [302, 529] on div at bounding box center [323, 538] width 99 height 20
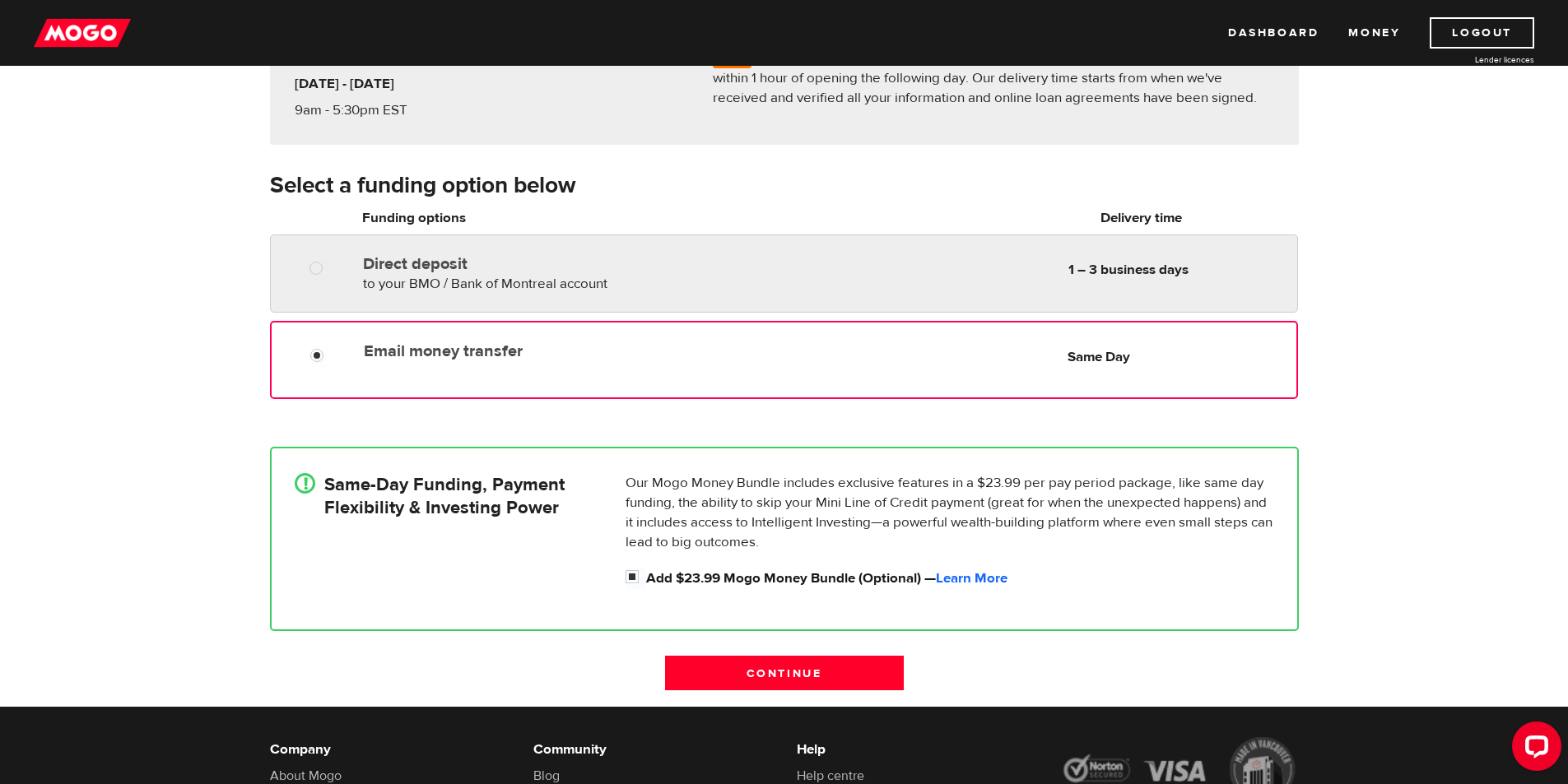
scroll to position [247, 0]
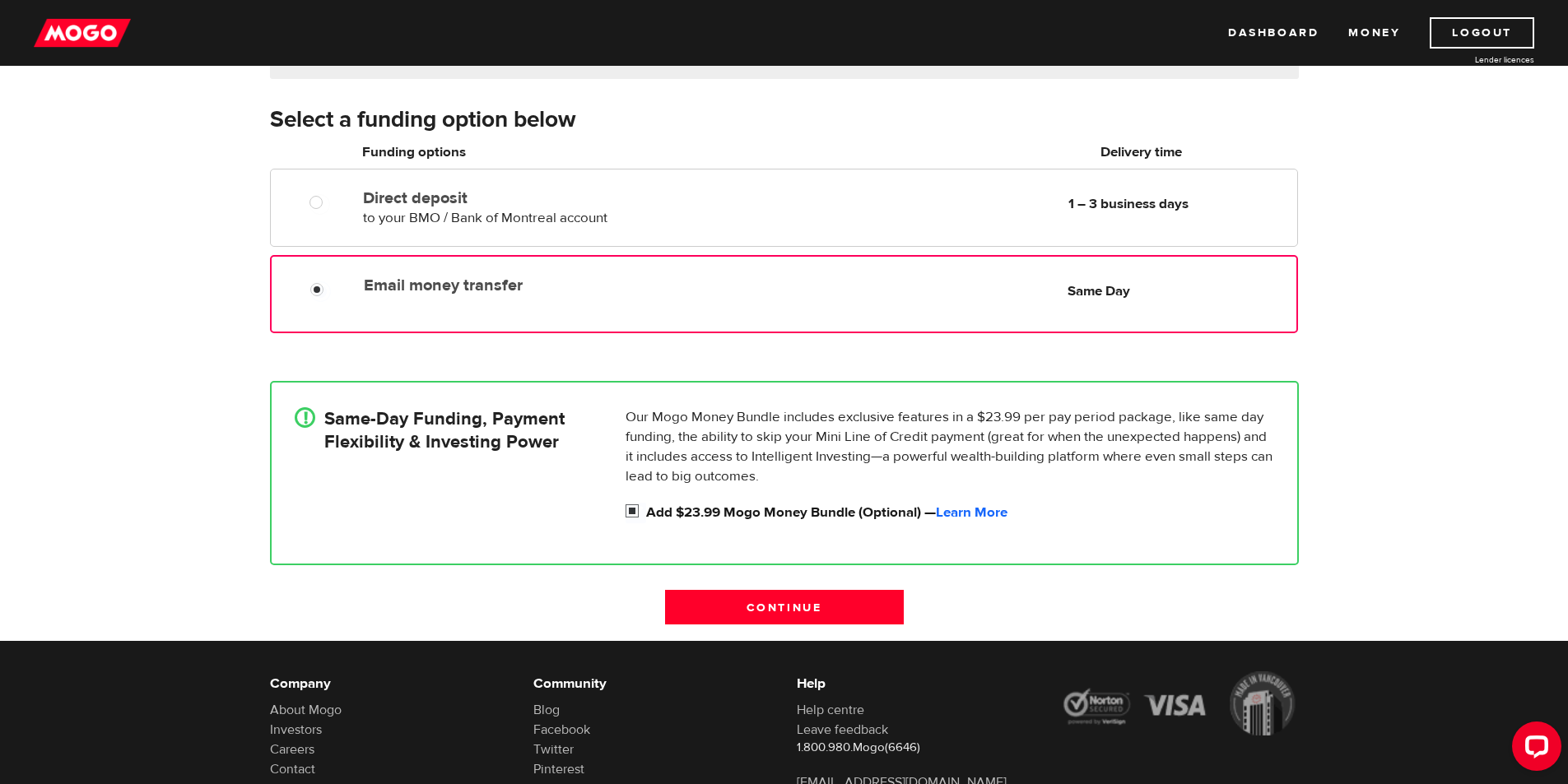
click at [635, 510] on input "Add $23.99 Mogo Money Bundle (Optional) — Learn More" at bounding box center [636, 513] width 20 height 20
checkbox input "false"
radio input "false"
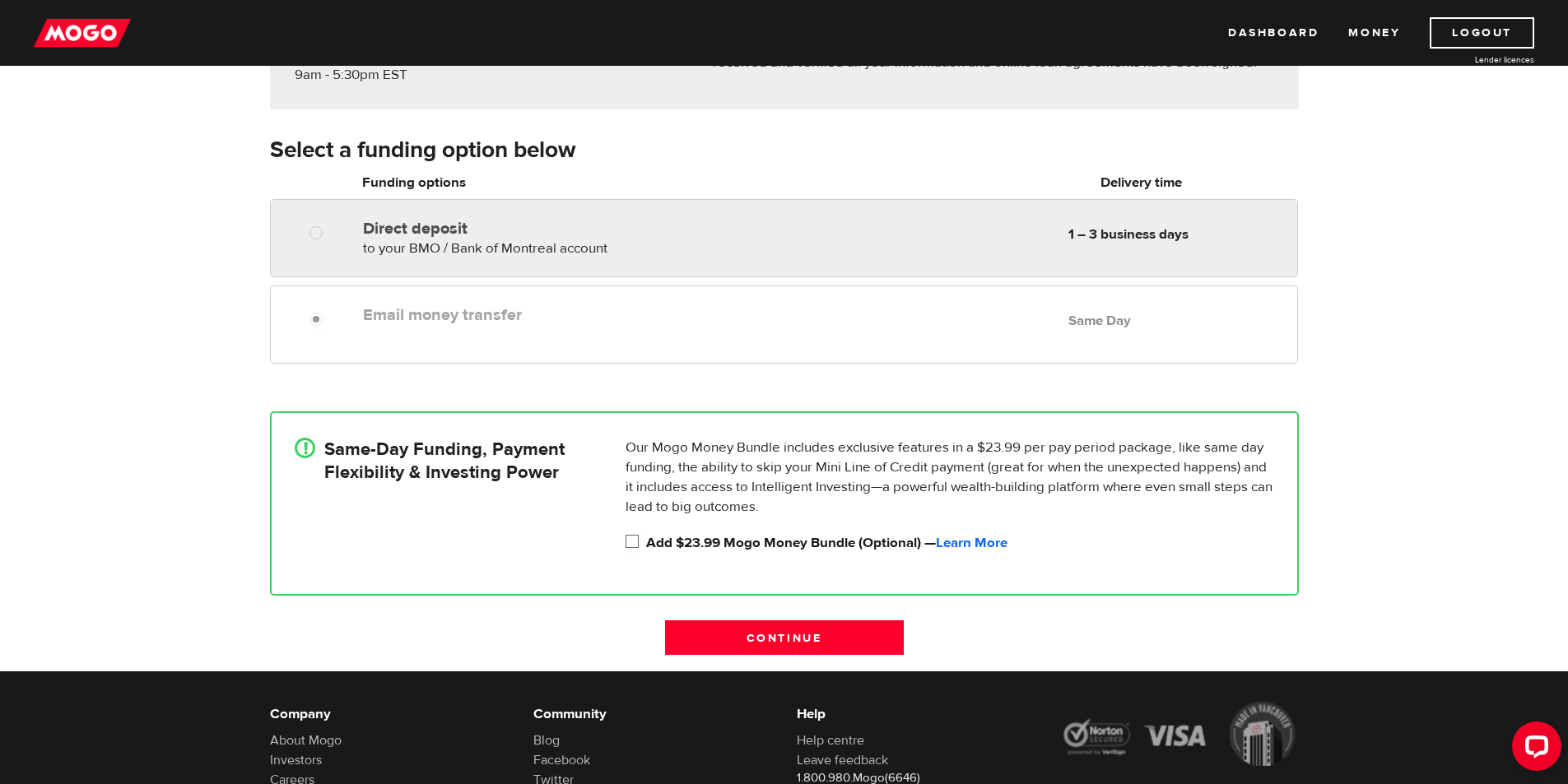
scroll to position [164, 0]
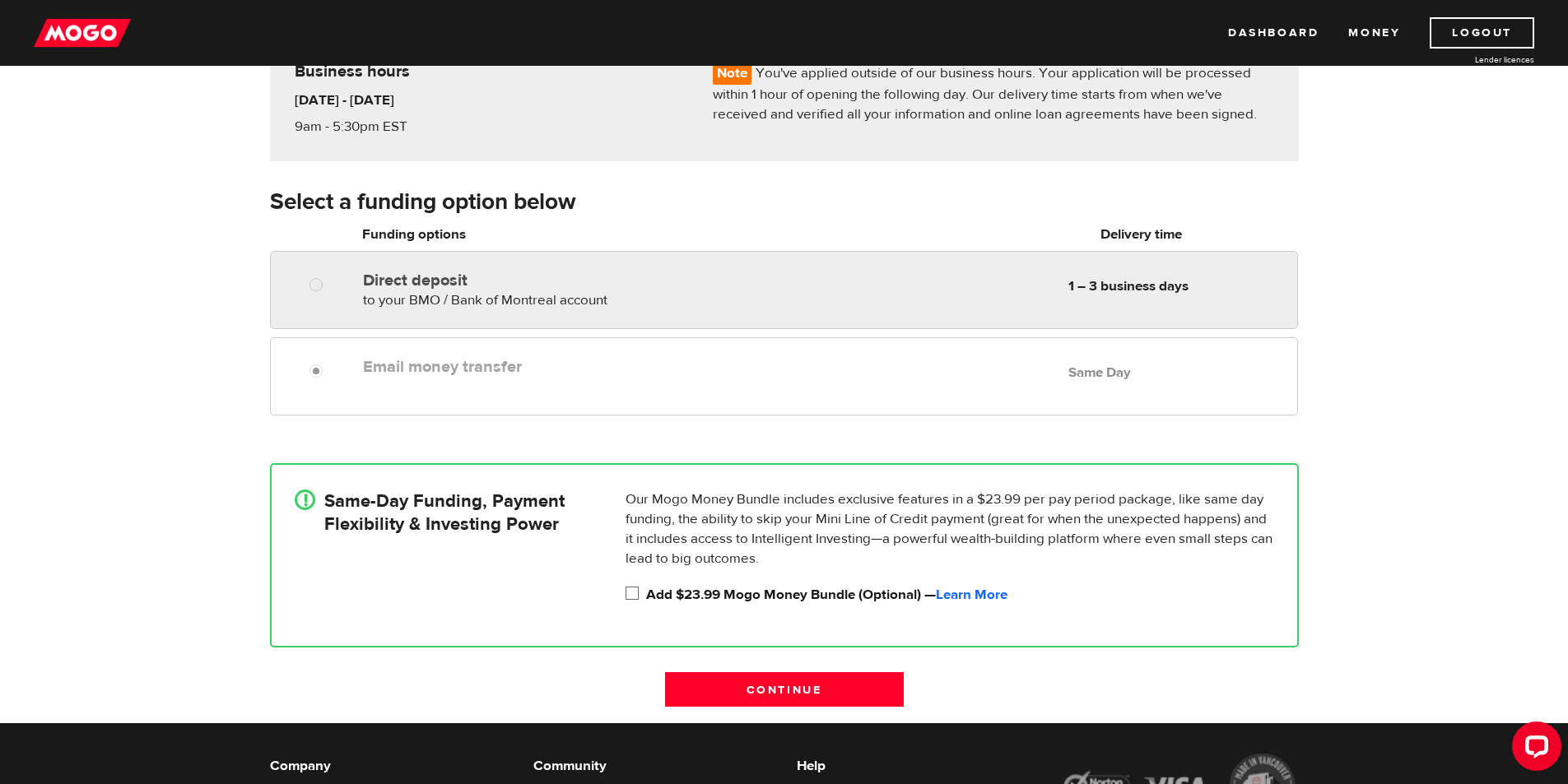
radio input "true"
click at [413, 287] on div "Direct deposit to your BMO / Bank of Montreal account Delivery in 1 – 3 busines…" at bounding box center [552, 287] width 392 height 46
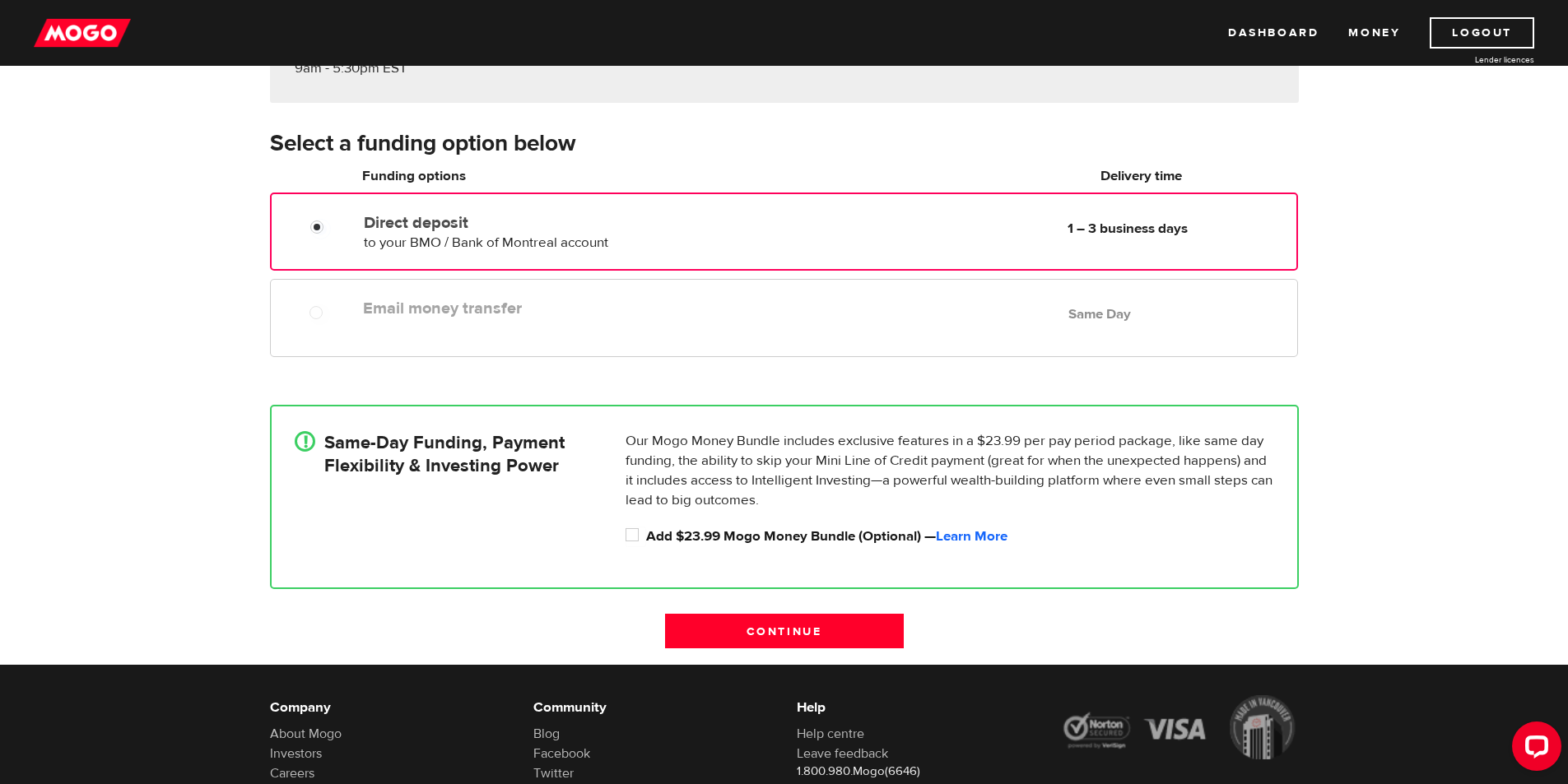
scroll to position [247, 0]
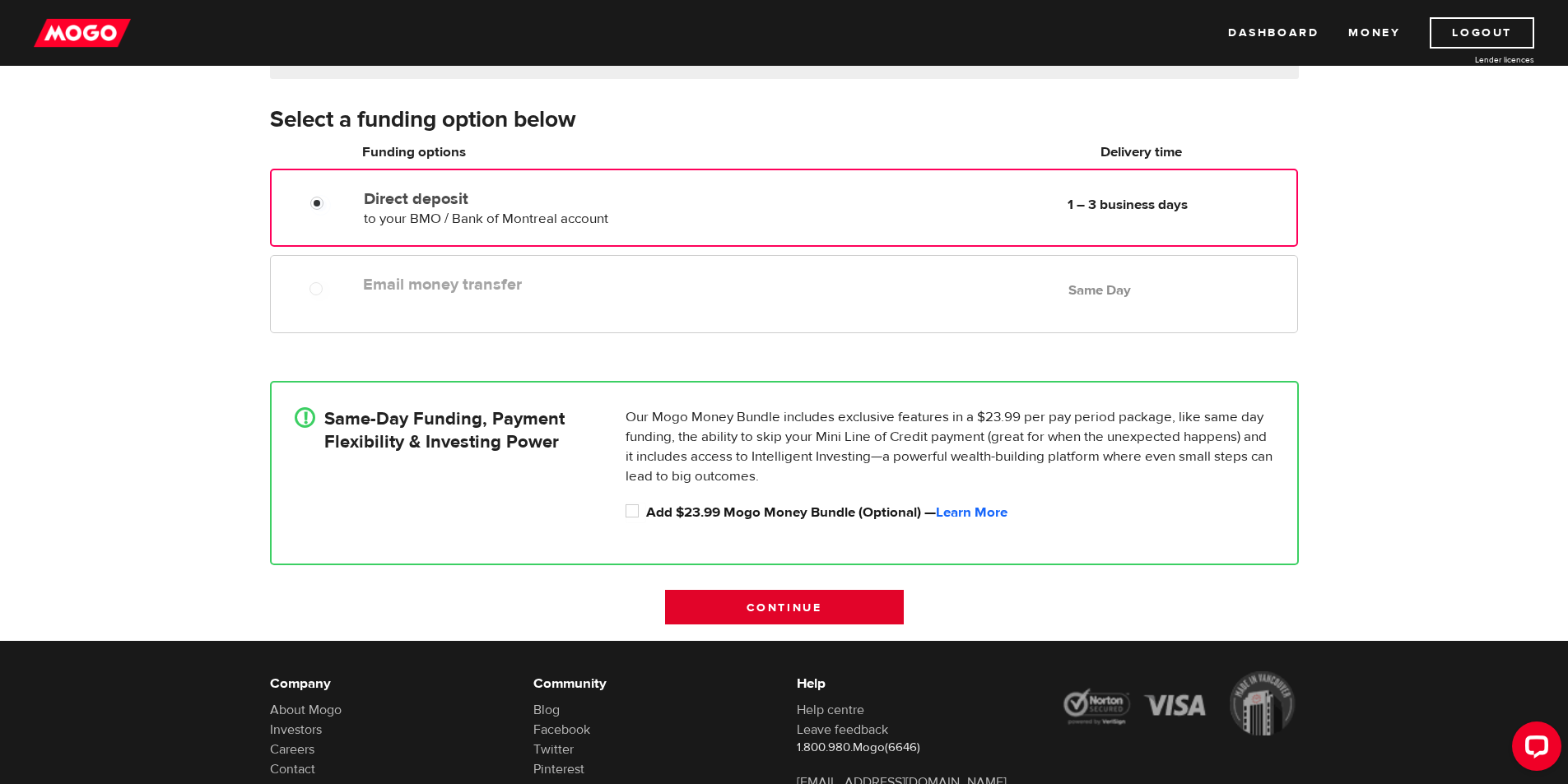
click at [814, 614] on input "Continue" at bounding box center [784, 608] width 239 height 35
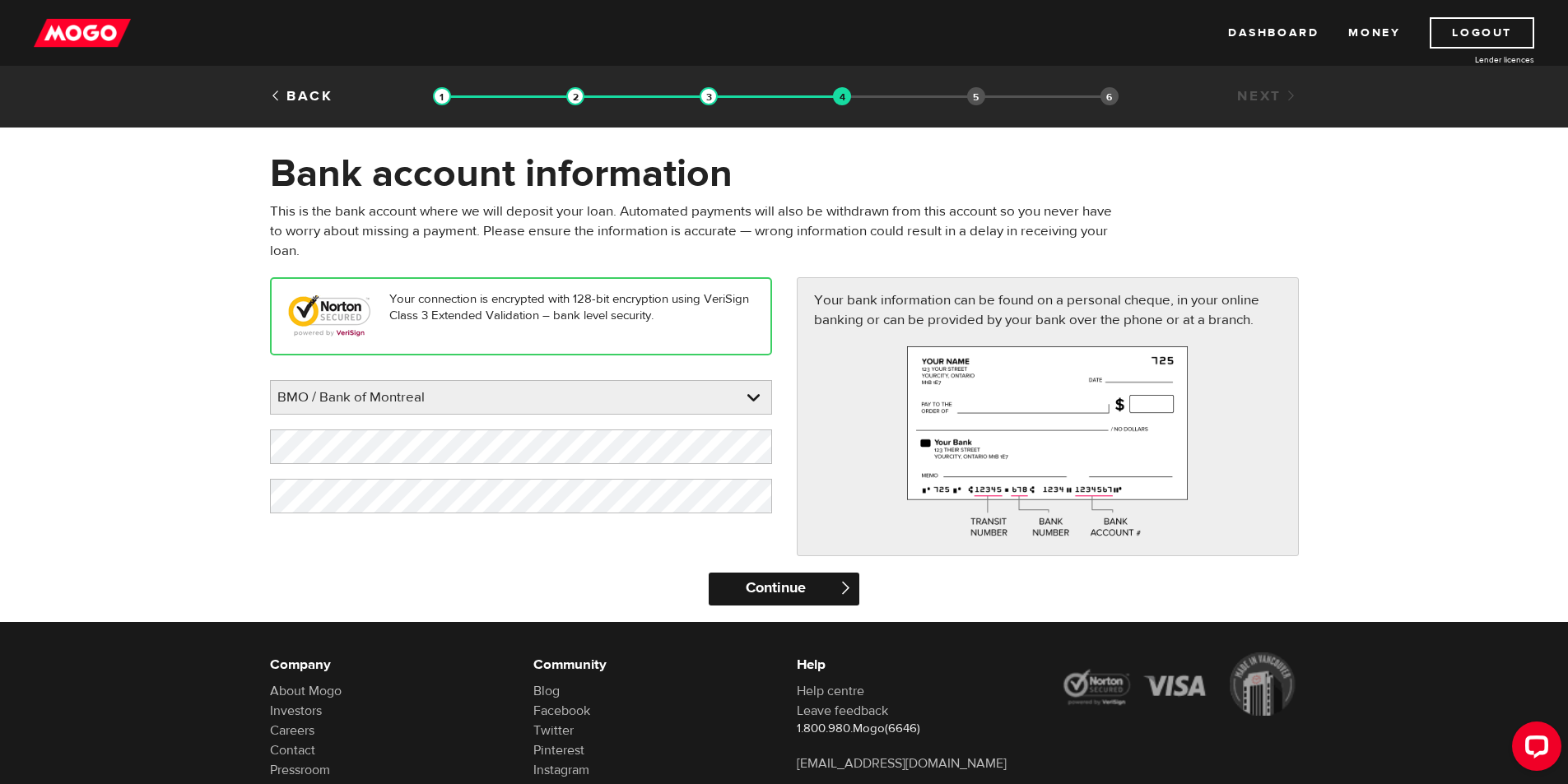
drag, startPoint x: 807, startPoint y: 593, endPoint x: 852, endPoint y: 577, distance: 47.8
click at [807, 593] on input "Continue" at bounding box center [784, 589] width 151 height 33
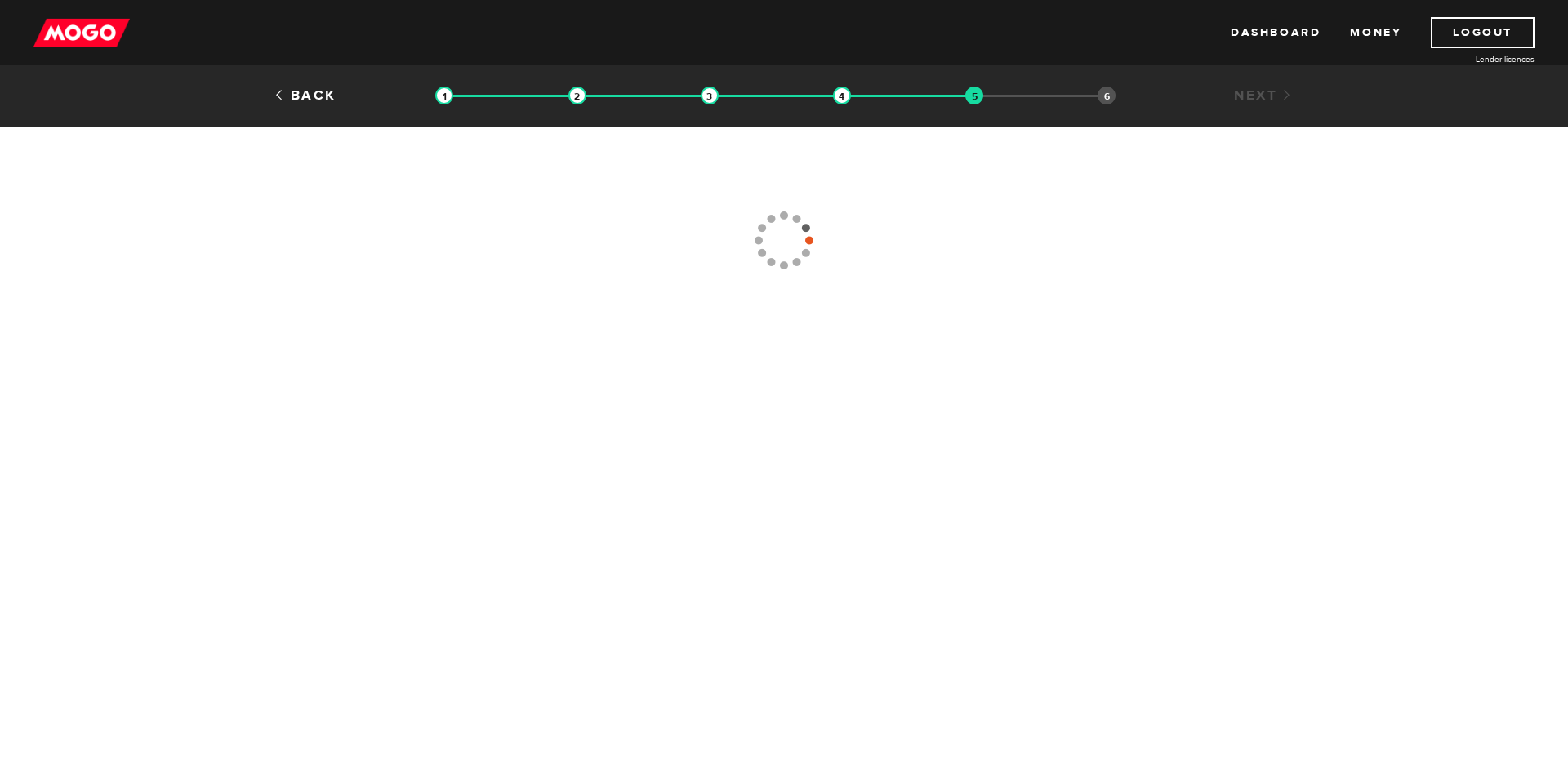
type input "[PHONE_NUMBER]"
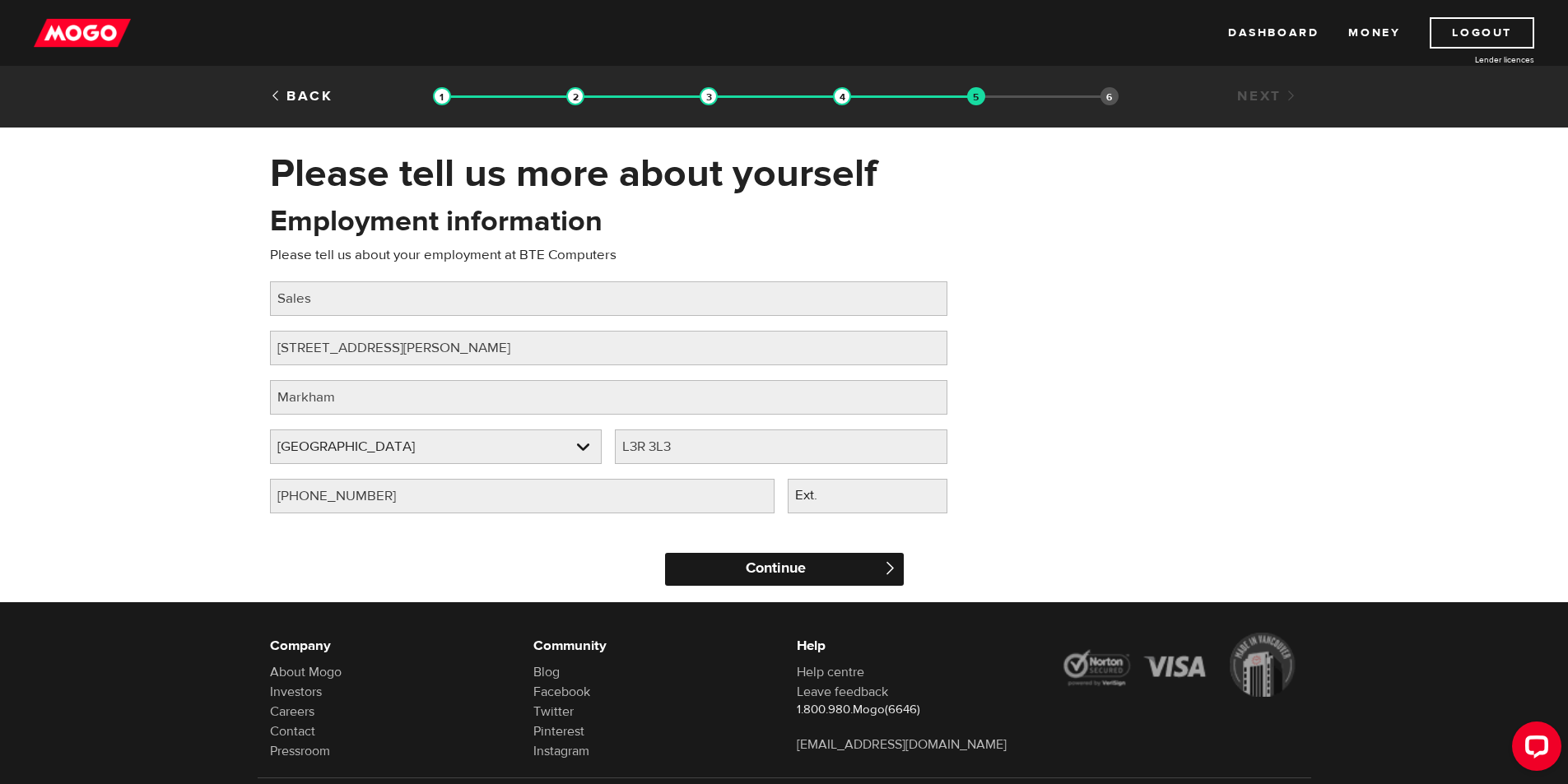
click at [811, 573] on input "Continue" at bounding box center [784, 569] width 239 height 33
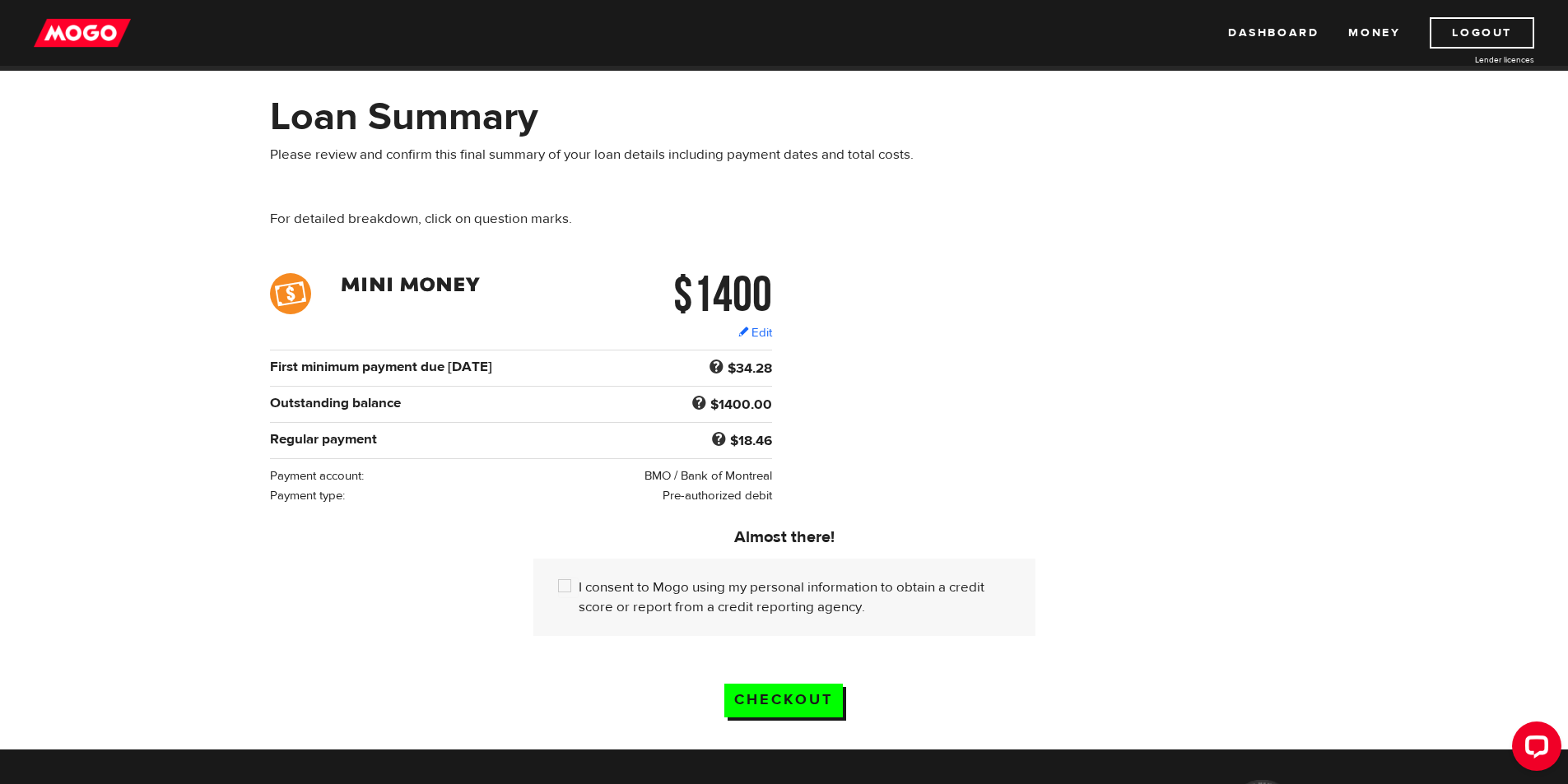
scroll to position [83, 0]
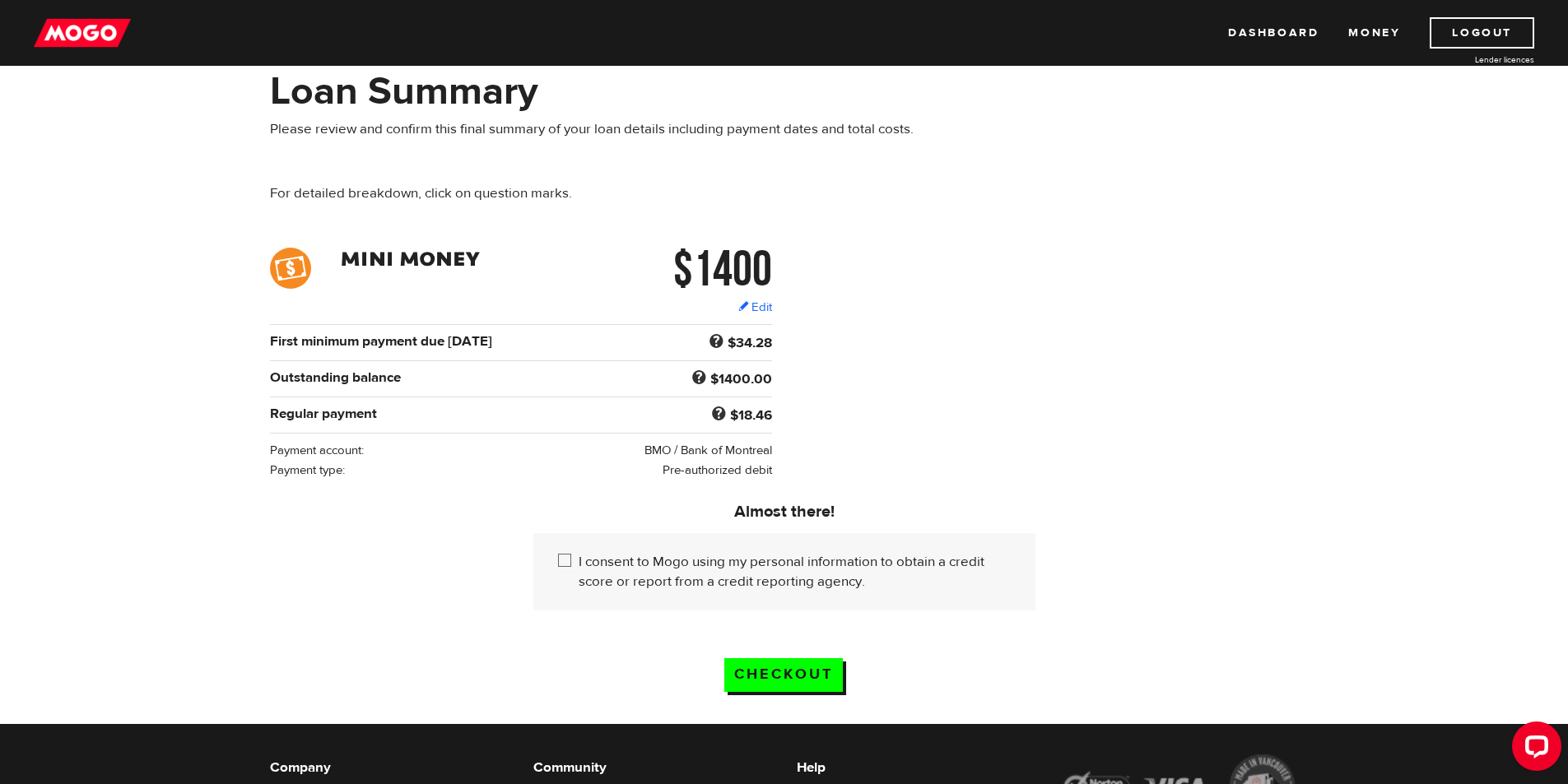
click at [564, 558] on input "I consent to Mogo using my personal information to obtain a credit score or rep…" at bounding box center [569, 562] width 20 height 20
checkbox input "true"
click at [749, 309] on link "Edit" at bounding box center [755, 307] width 34 height 17
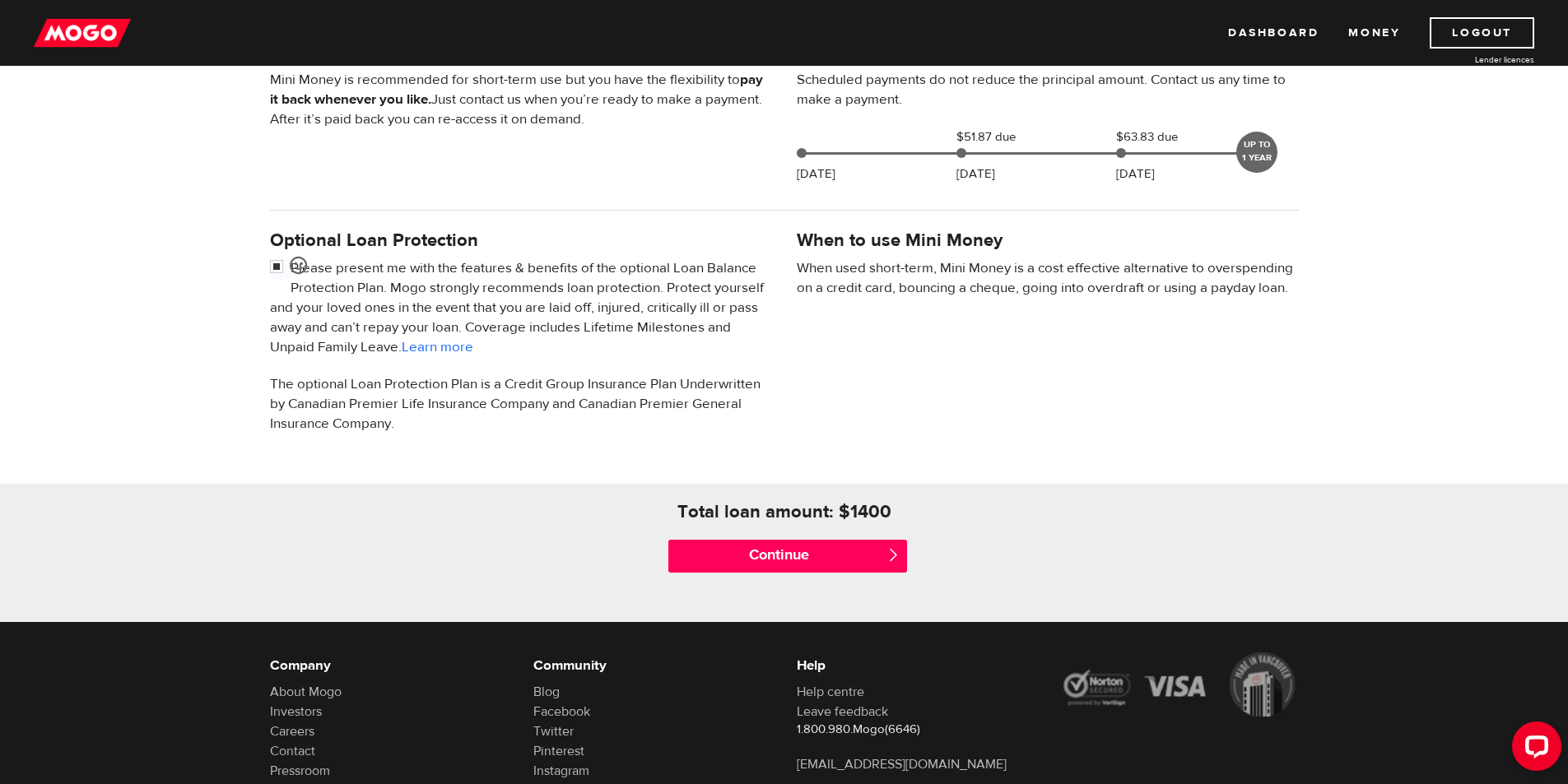
scroll to position [411, 0]
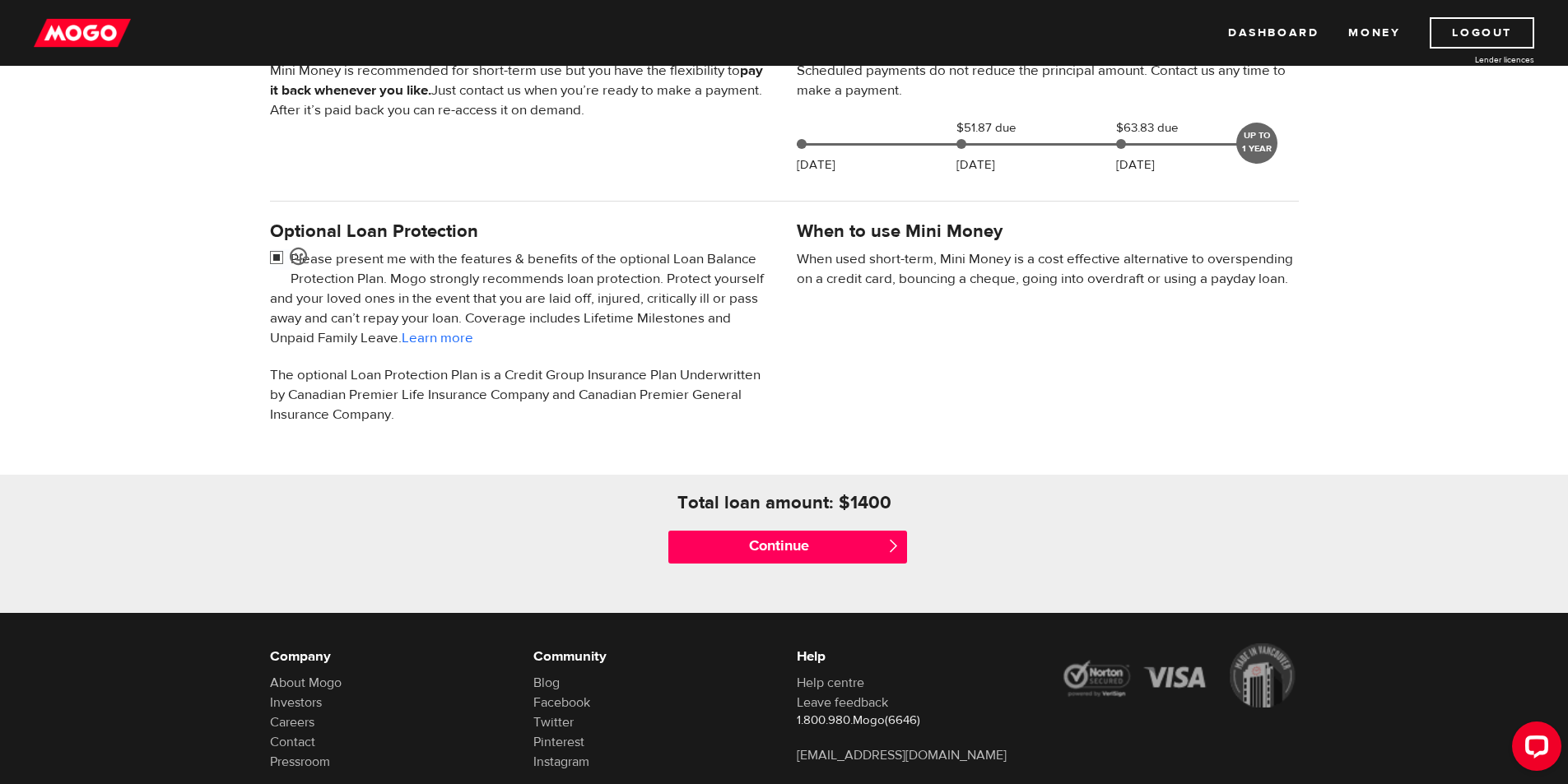
click at [271, 255] on input "checkbox" at bounding box center [280, 260] width 20 height 20
checkbox input "false"
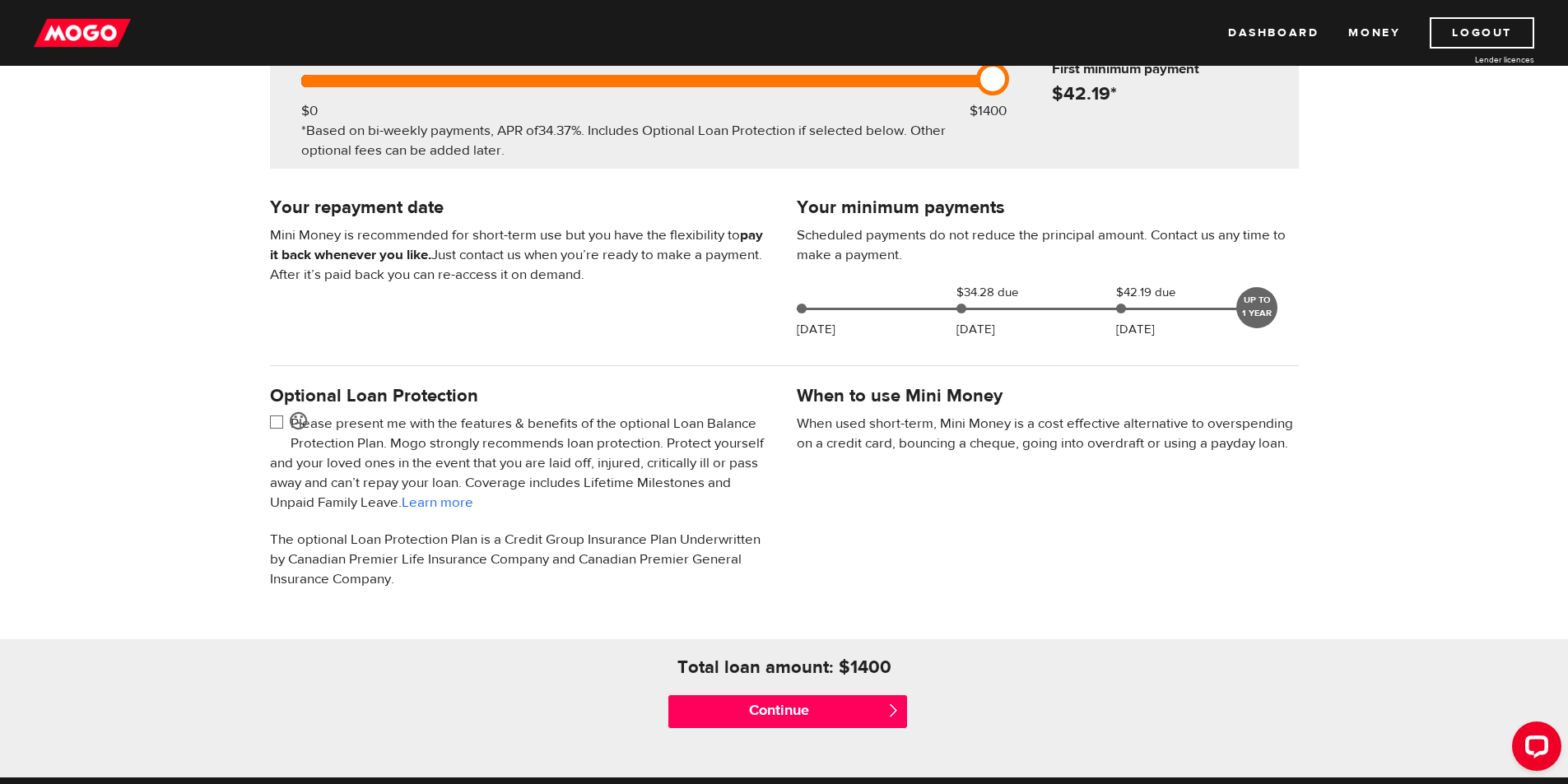
click at [1259, 301] on div "UP TO 1 YEAR" at bounding box center [1257, 308] width 41 height 41
click at [1265, 303] on div "UP TO 1 YEAR" at bounding box center [1257, 308] width 41 height 41
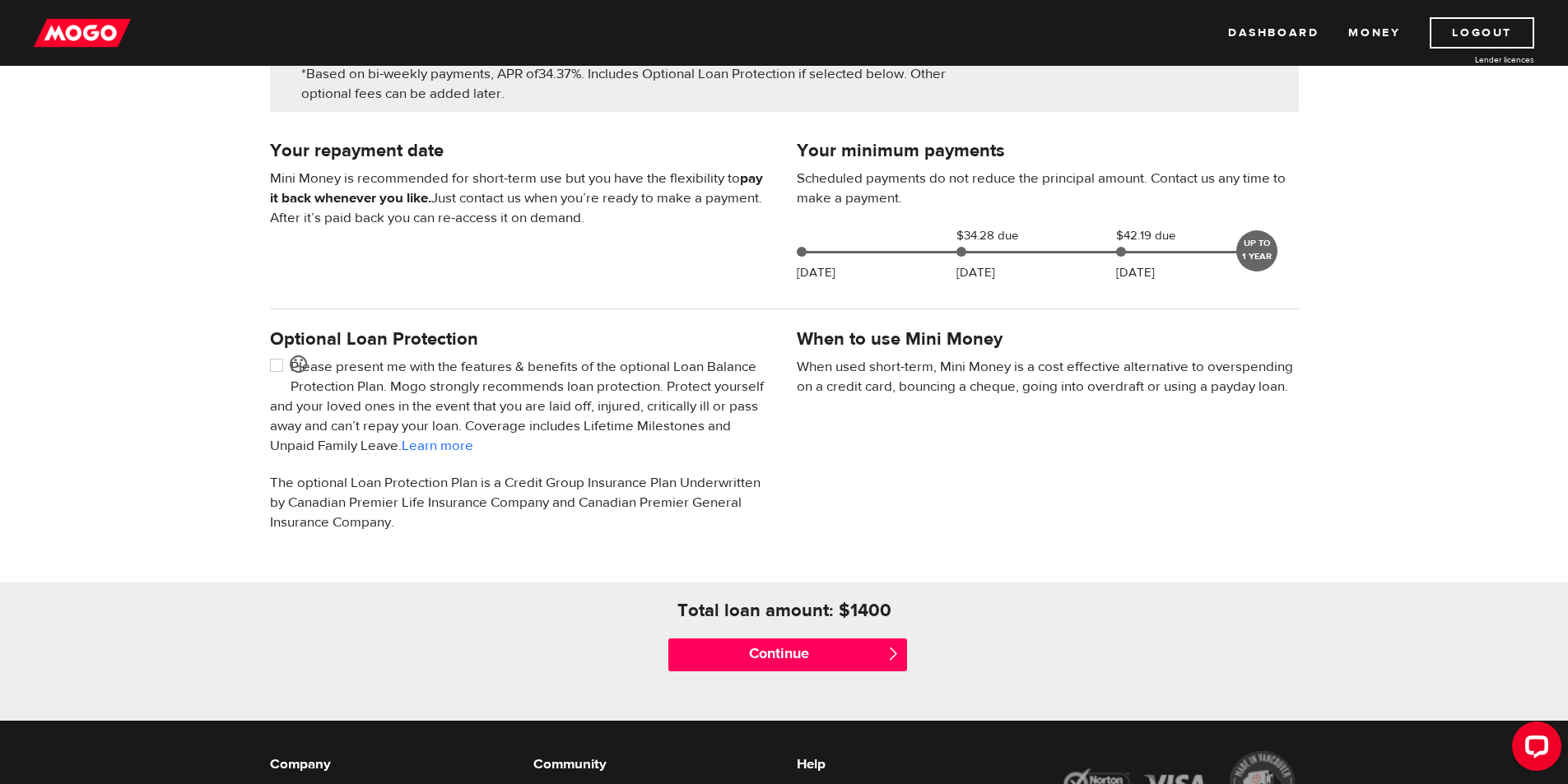
scroll to position [330, 0]
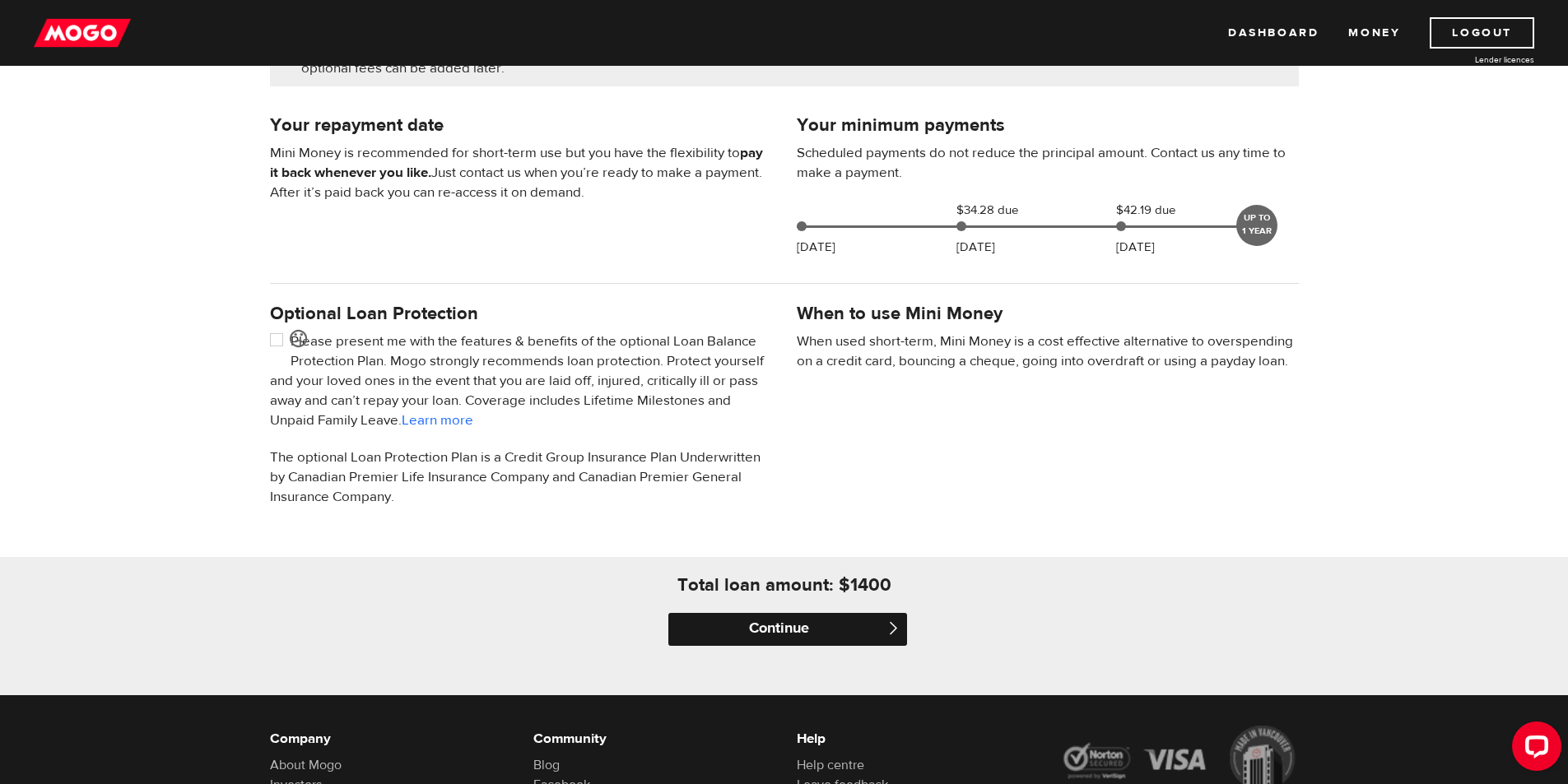
click at [799, 633] on input "Continue" at bounding box center [788, 630] width 239 height 33
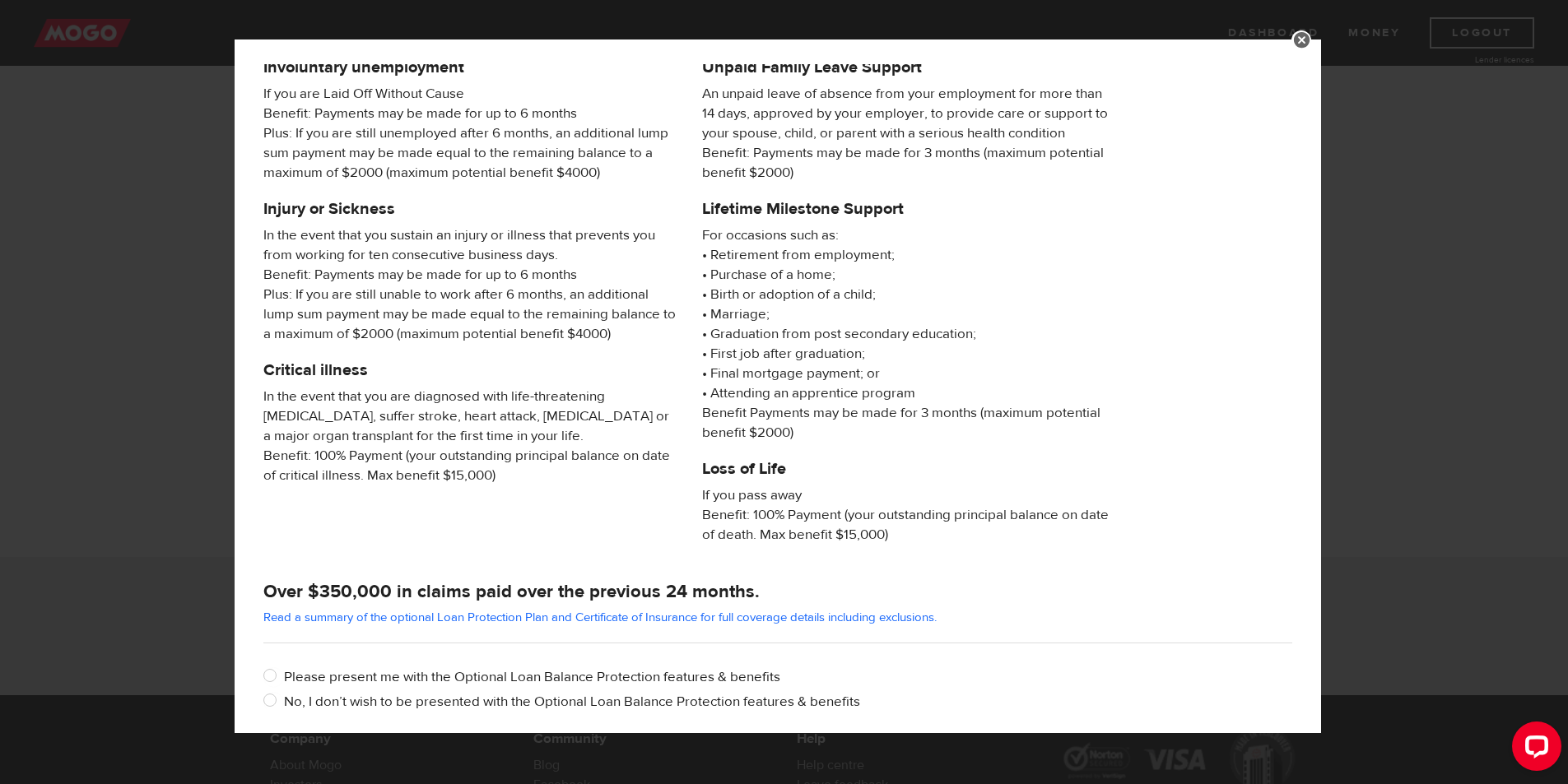
scroll to position [127, 0]
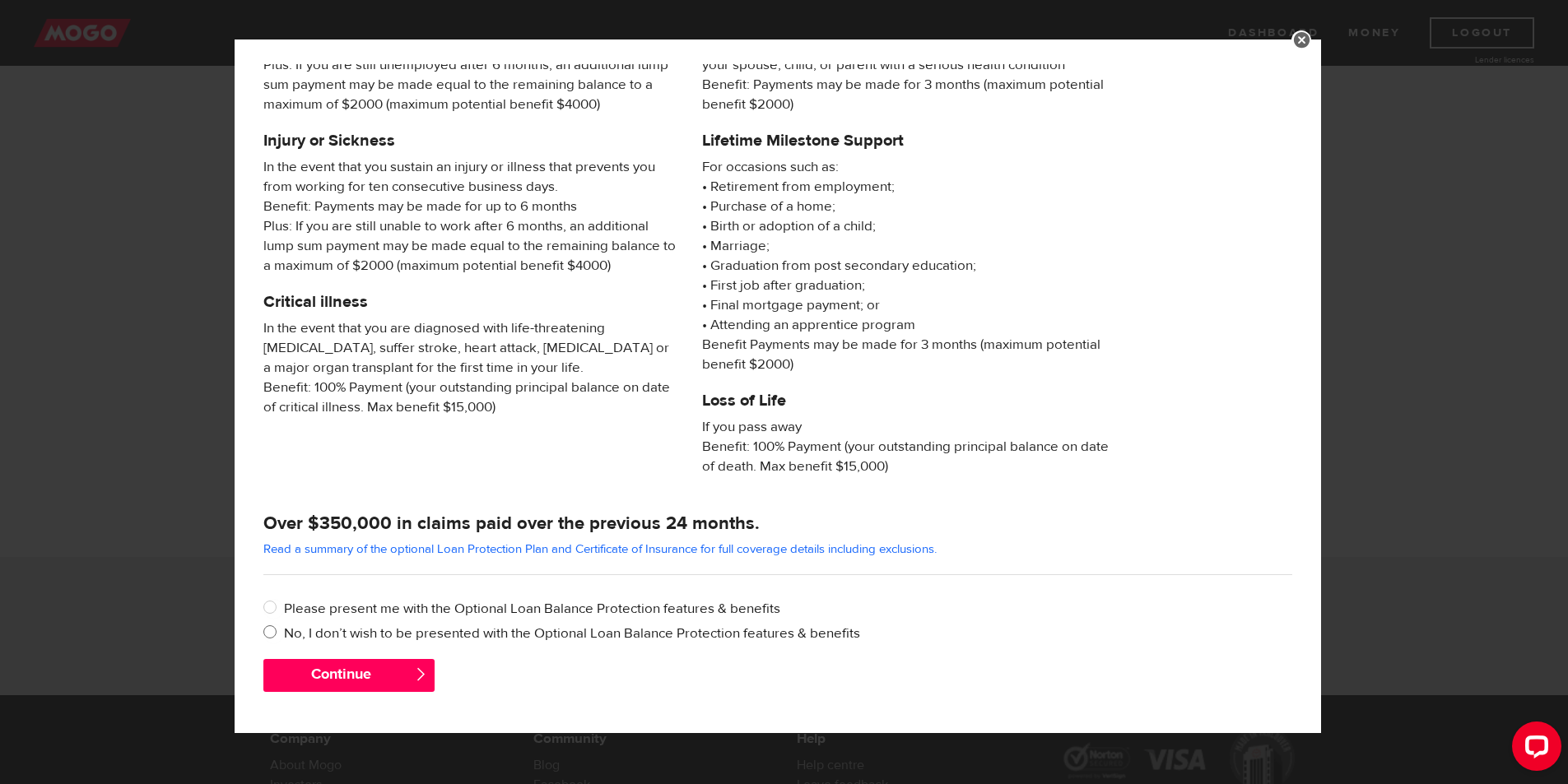
click at [307, 631] on label "No, I don’t wish to be presented with the Optional Loan Balance Protection feat…" at bounding box center [788, 633] width 1009 height 20
click at [284, 631] on input "No, I don’t wish to be presented with the Optional Loan Balance Protection feat…" at bounding box center [274, 633] width 20 height 20
radio input "true"
click at [341, 666] on button "Continue" at bounding box center [349, 676] width 171 height 33
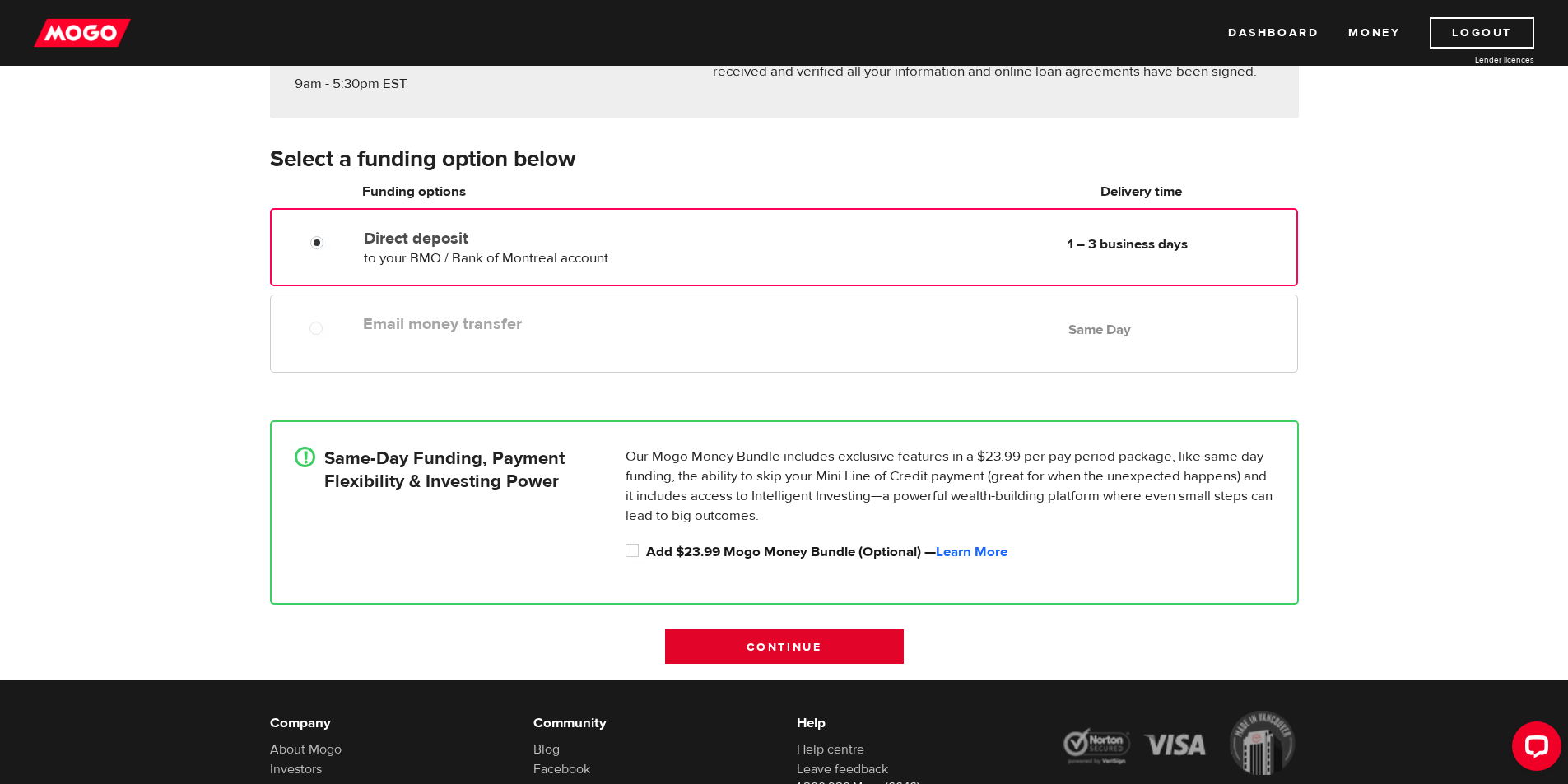
scroll to position [372, 0]
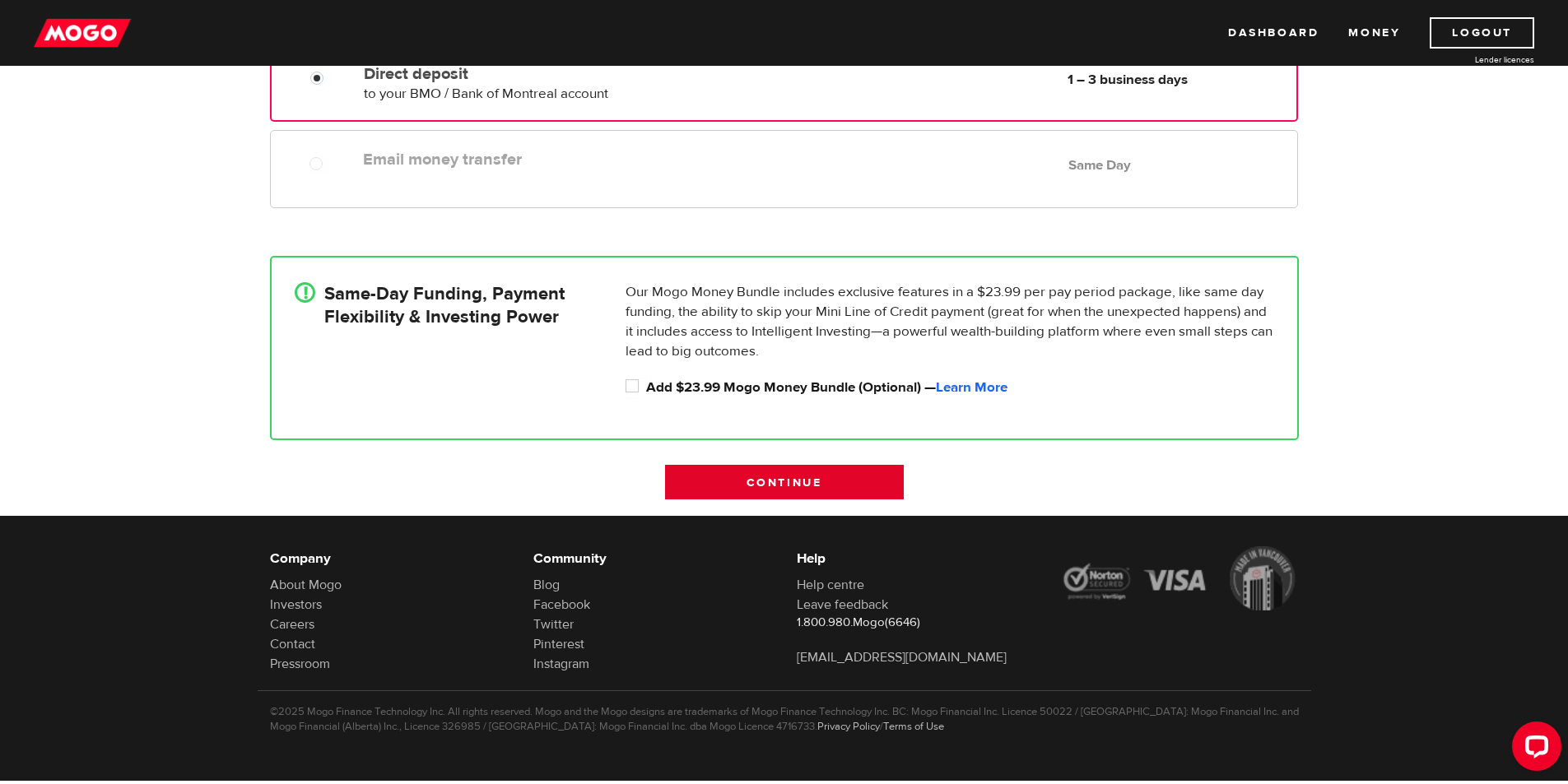
click at [819, 469] on input "Continue" at bounding box center [784, 482] width 239 height 35
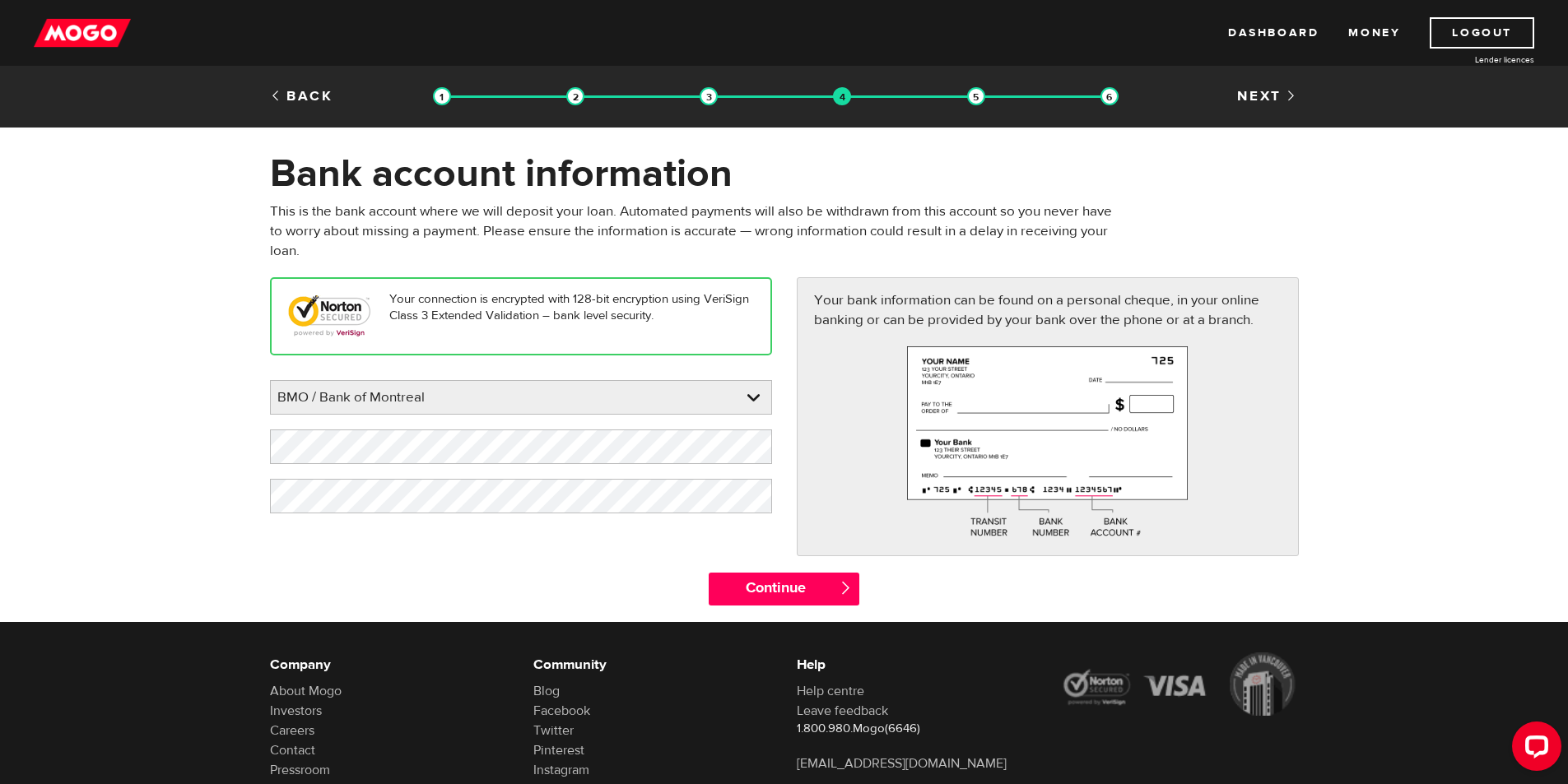
click at [742, 533] on div "Your connection is encrypted with 128-bit encryption using VeriSign Class 3 Ext…" at bounding box center [784, 424] width 1054 height 295
click at [754, 578] on input "Continue" at bounding box center [784, 589] width 151 height 33
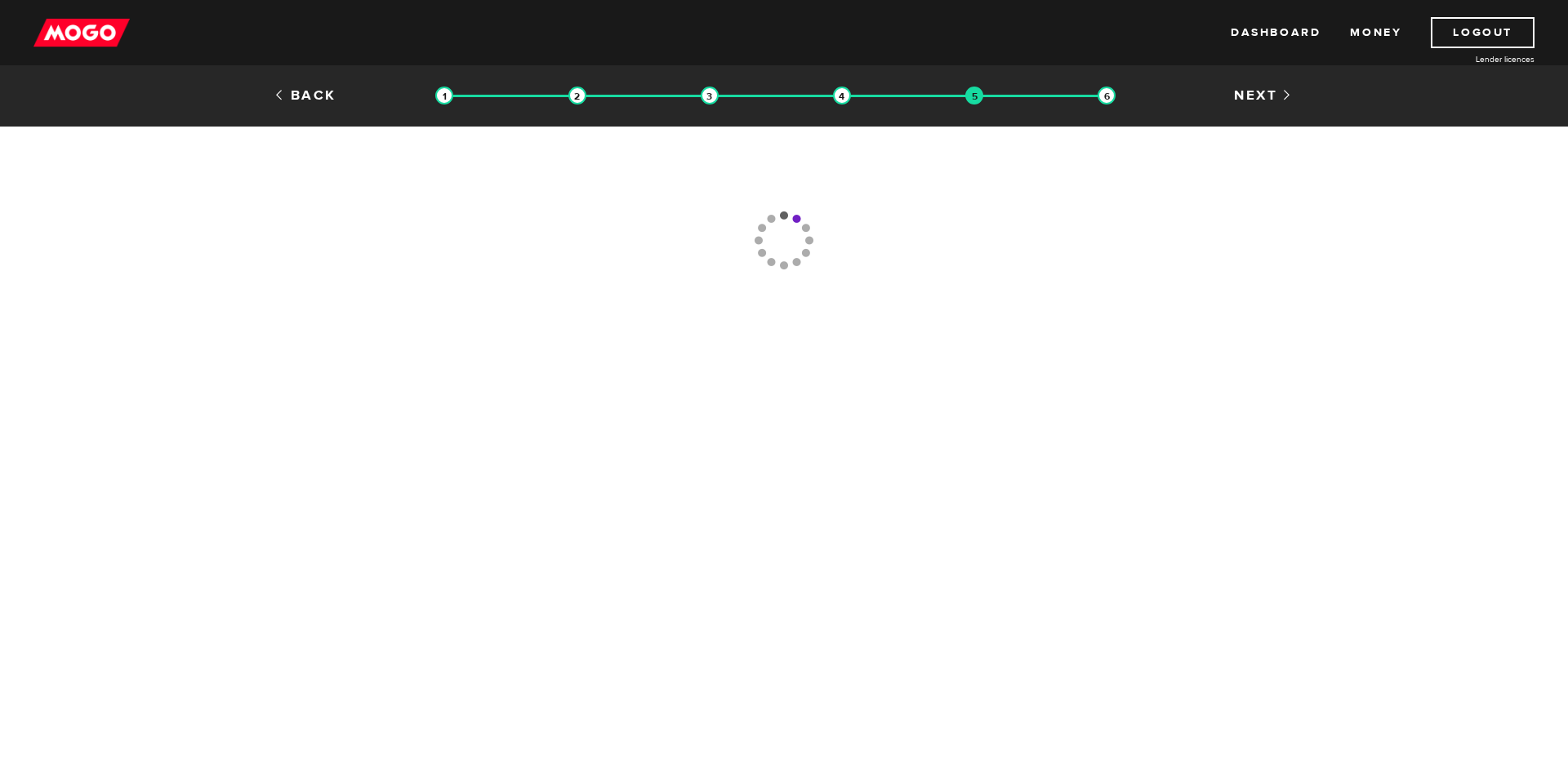
type input "[PHONE_NUMBER]"
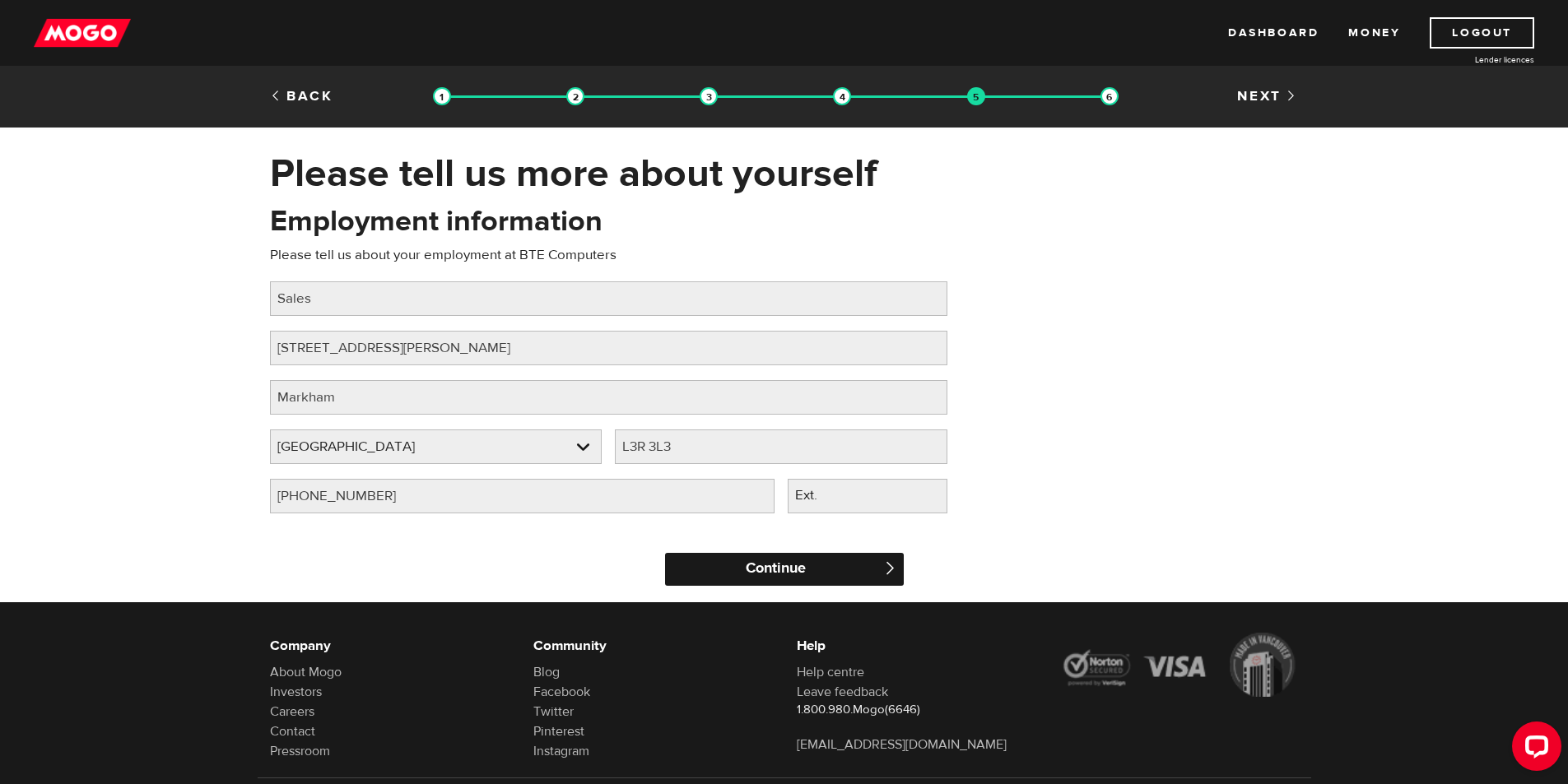
click at [831, 580] on input "Continue" at bounding box center [784, 569] width 239 height 33
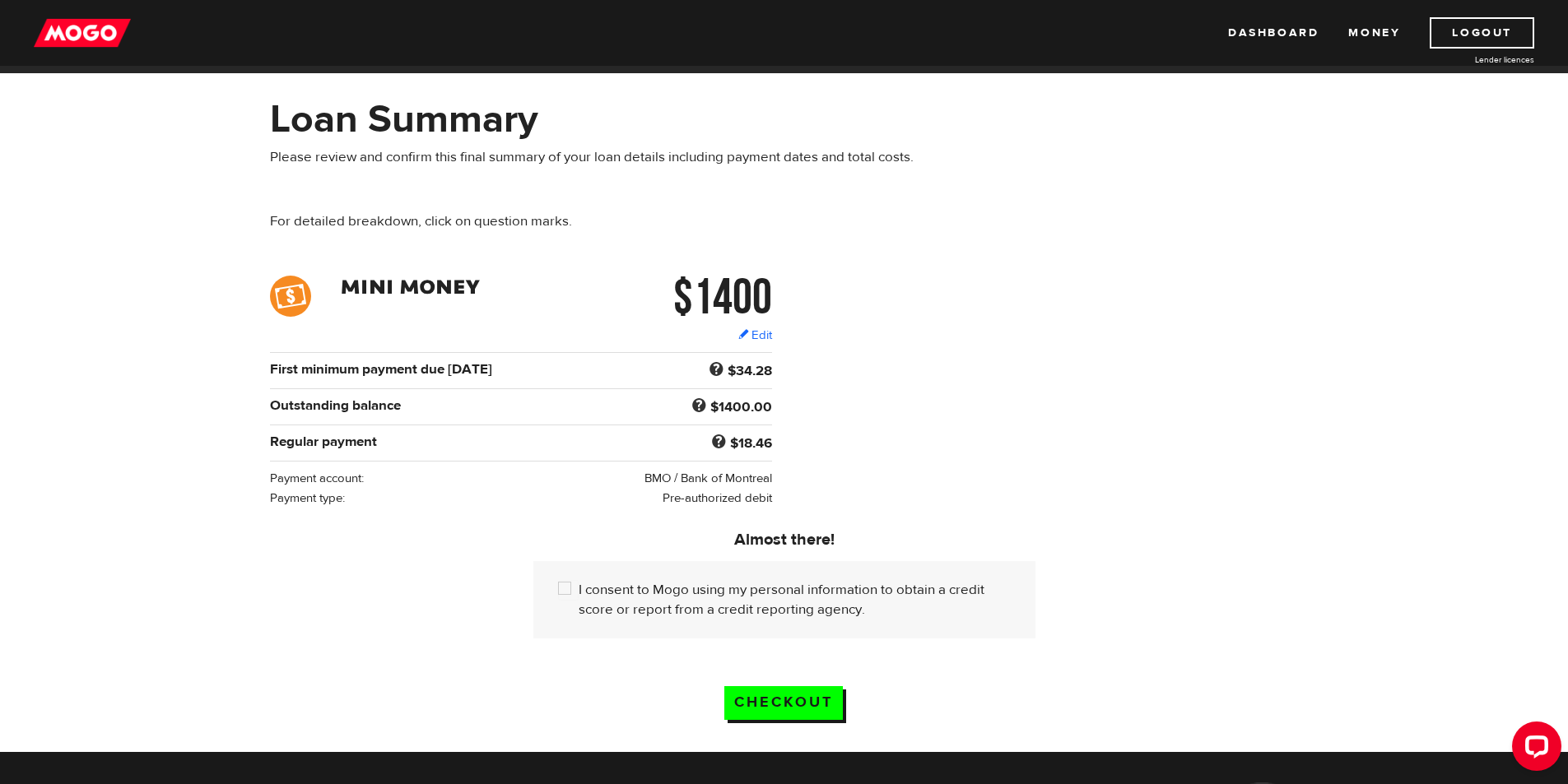
scroll to position [83, 0]
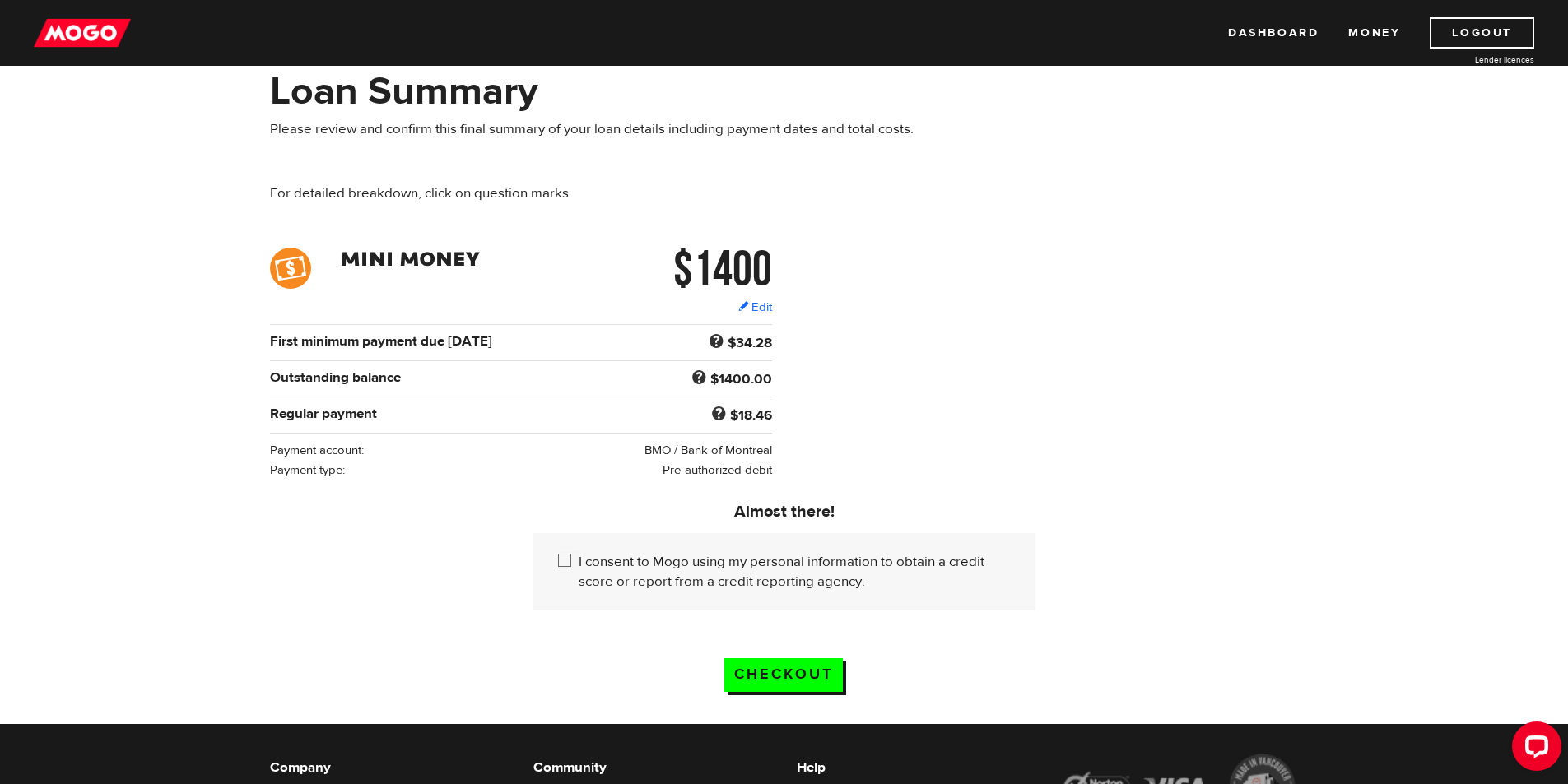
click at [628, 552] on label "I consent to Mogo using my personal information to obtain a credit score or rep…" at bounding box center [795, 571] width 433 height 39
click at [579, 552] on input "I consent to Mogo using my personal information to obtain a credit score or rep…" at bounding box center [569, 562] width 20 height 20
checkbox input "true"
click at [766, 680] on input "Checkout" at bounding box center [784, 675] width 118 height 34
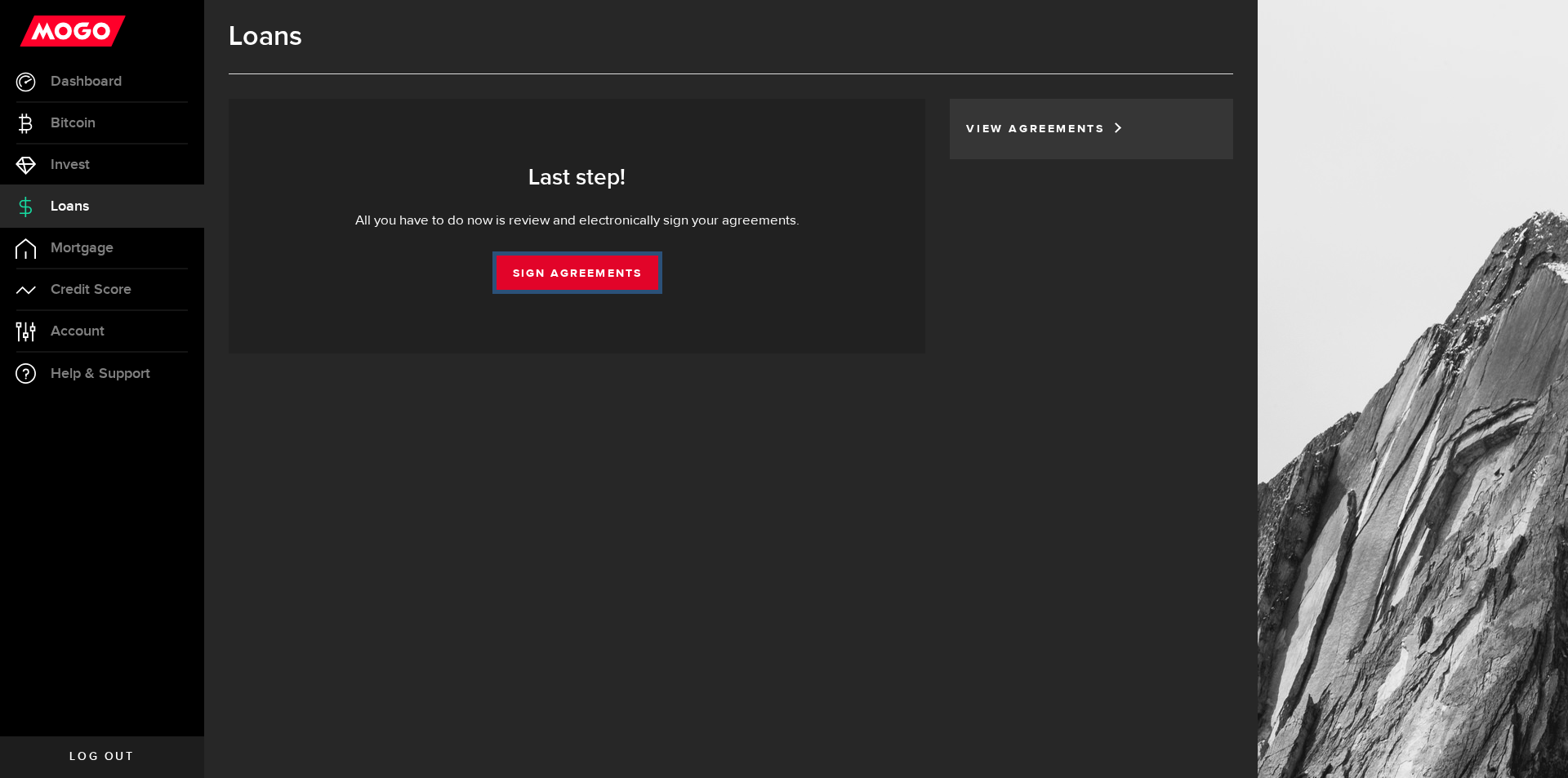
click at [618, 277] on link "Sign Agreements" at bounding box center [577, 273] width 161 height 35
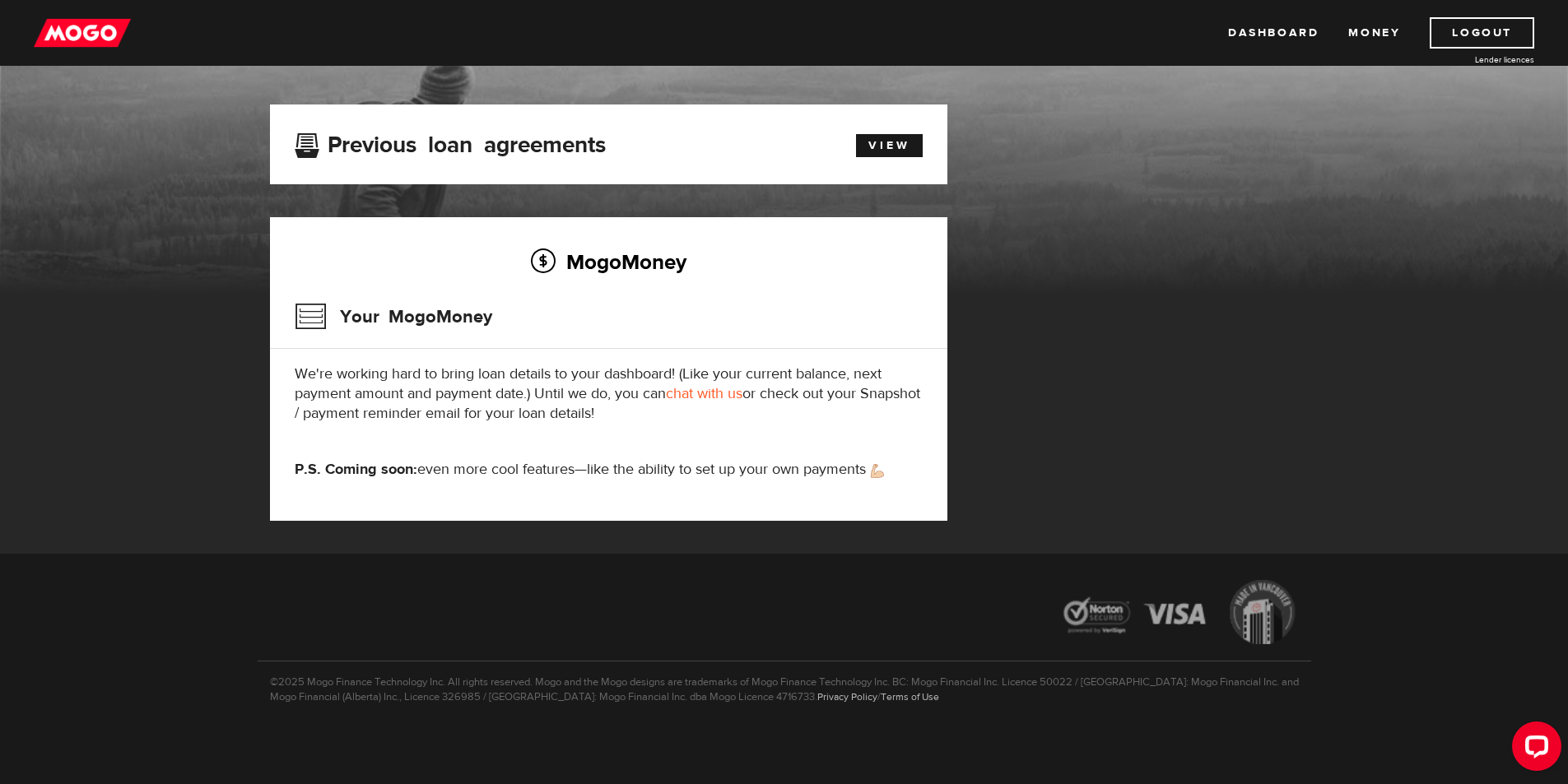
scroll to position [75, 0]
